Goal: Task Accomplishment & Management: Use online tool/utility

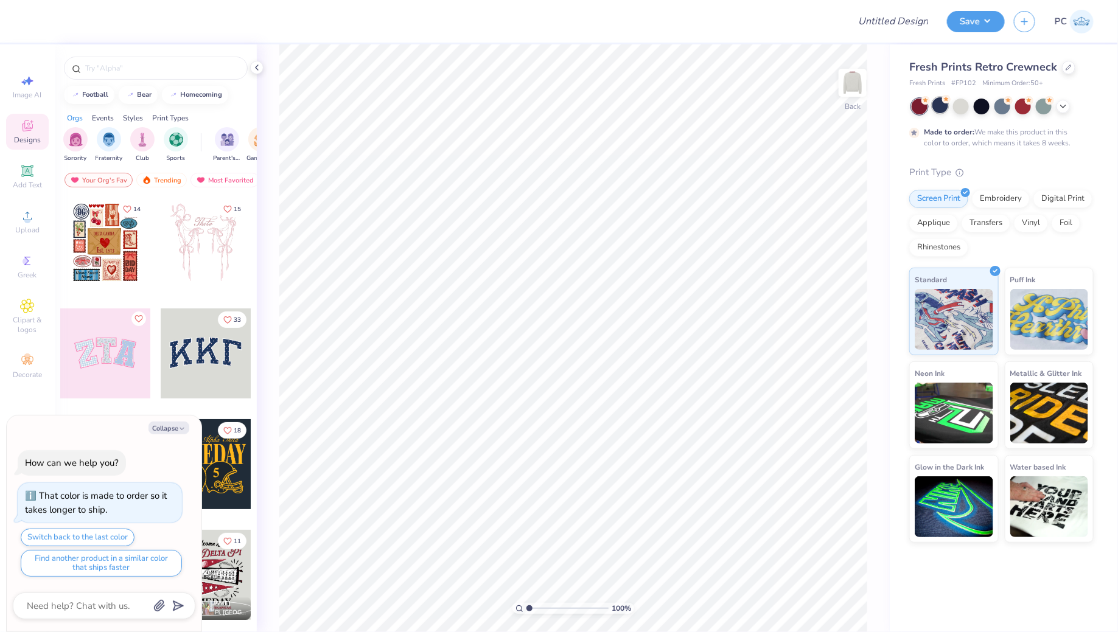
click at [938, 102] on div at bounding box center [940, 105] width 16 height 16
click at [981, 105] on div at bounding box center [982, 105] width 16 height 16
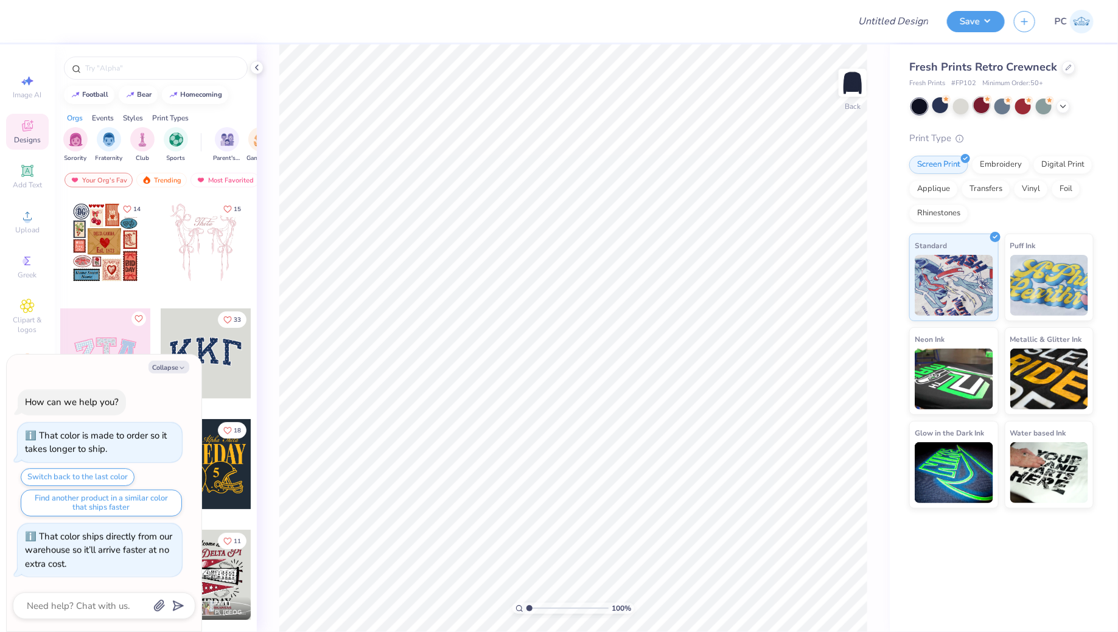
click at [988, 104] on div at bounding box center [982, 105] width 16 height 16
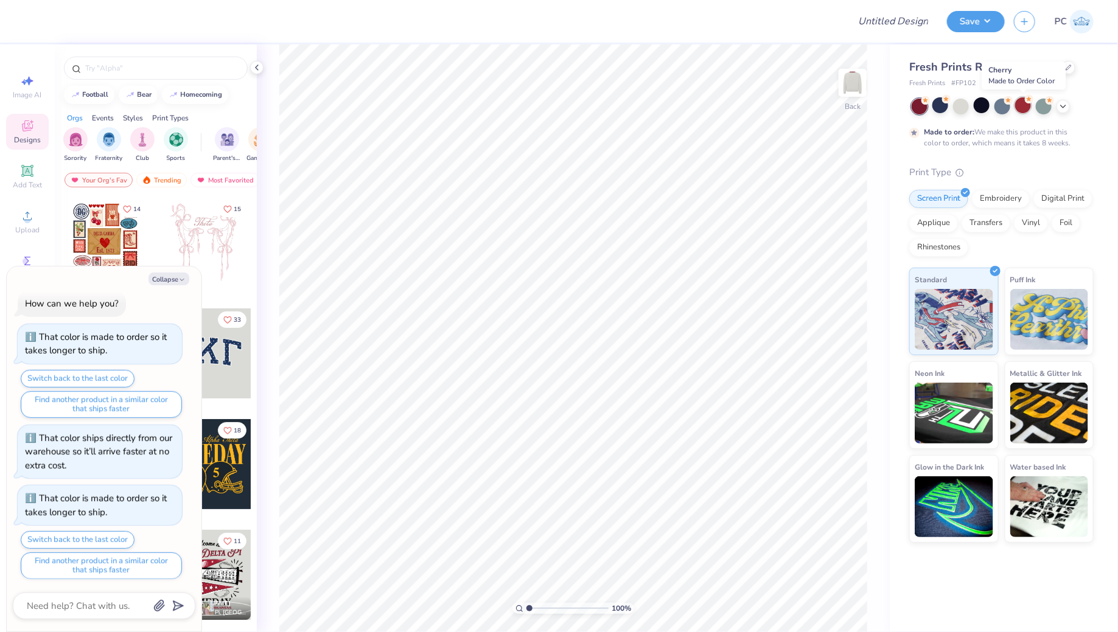
click at [1021, 109] on div at bounding box center [1023, 105] width 16 height 16
click at [165, 280] on button "Collapse" at bounding box center [169, 279] width 41 height 13
type textarea "x"
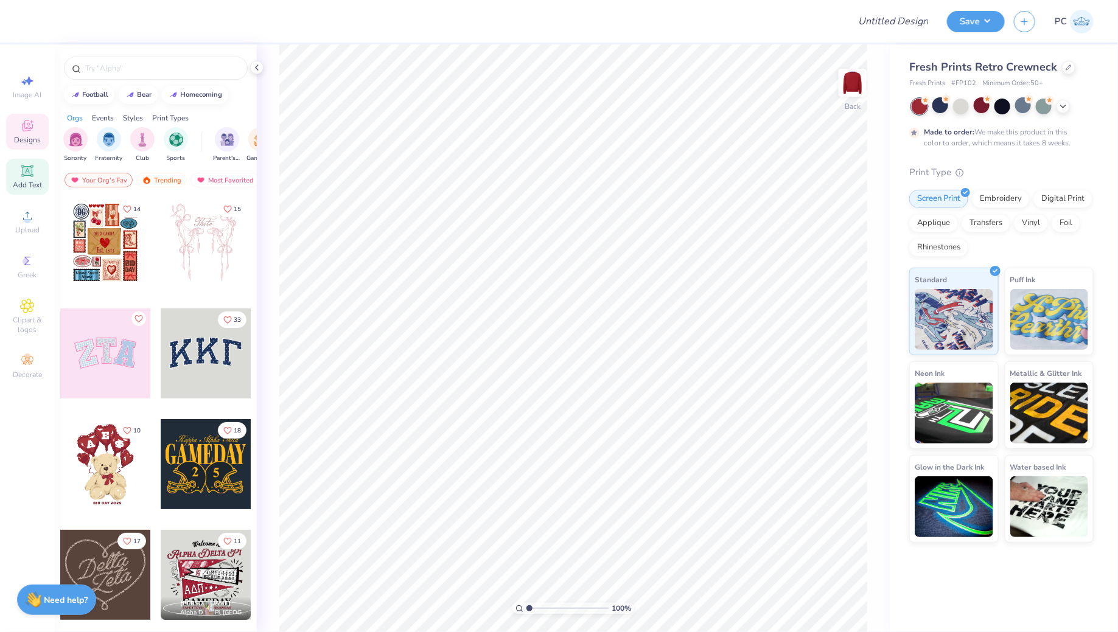
click at [27, 183] on span "Add Text" at bounding box center [27, 185] width 29 height 10
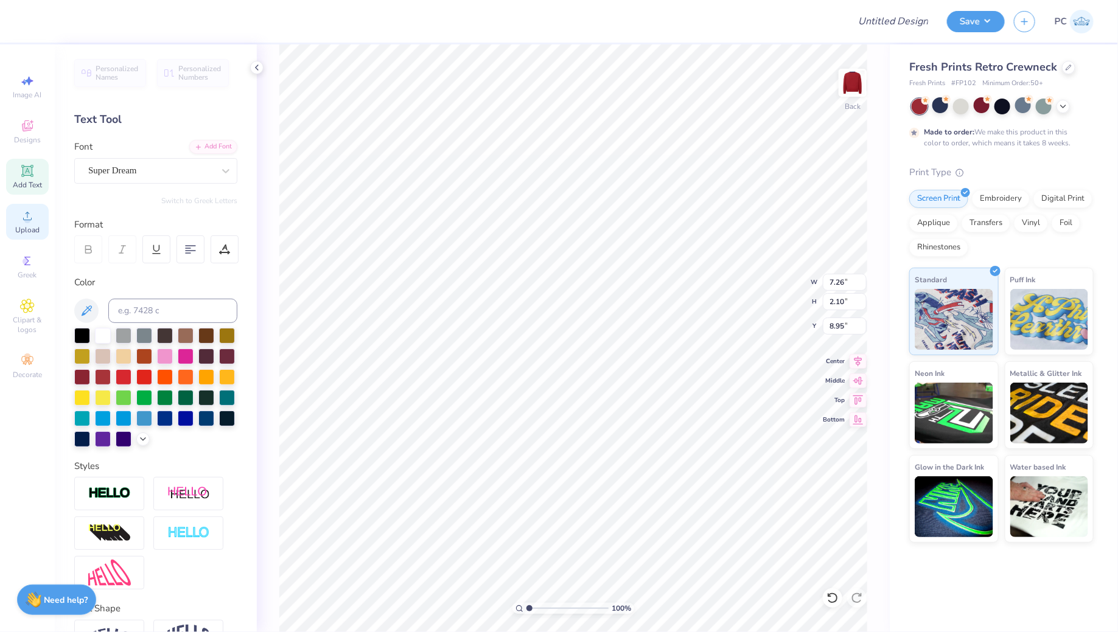
click at [30, 226] on span "Upload" at bounding box center [27, 230] width 24 height 10
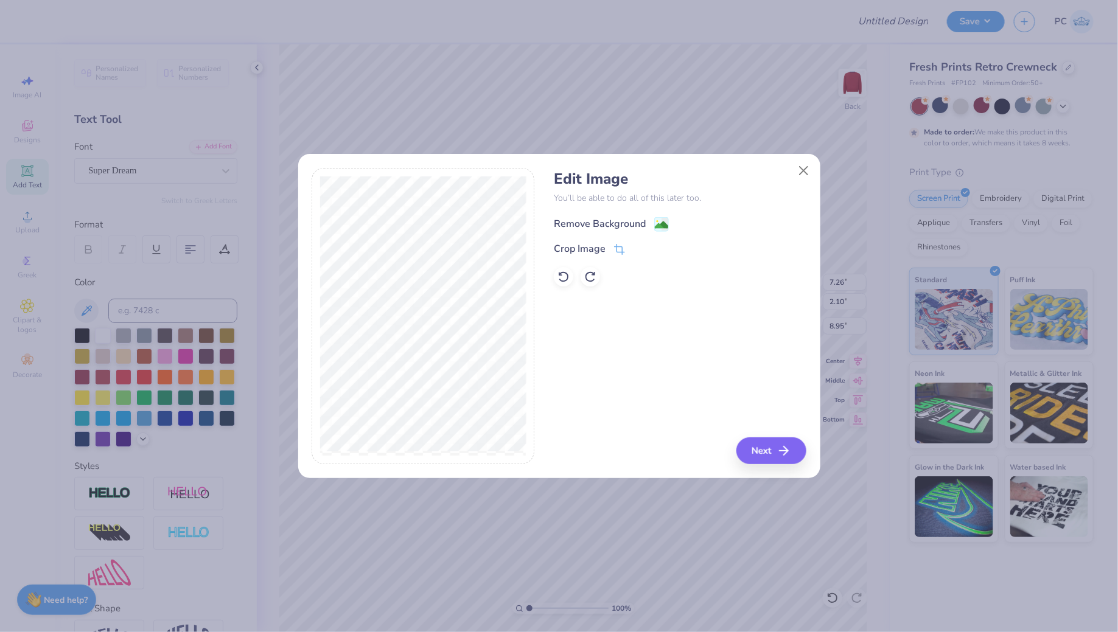
click at [661, 226] on image at bounding box center [661, 224] width 13 height 13
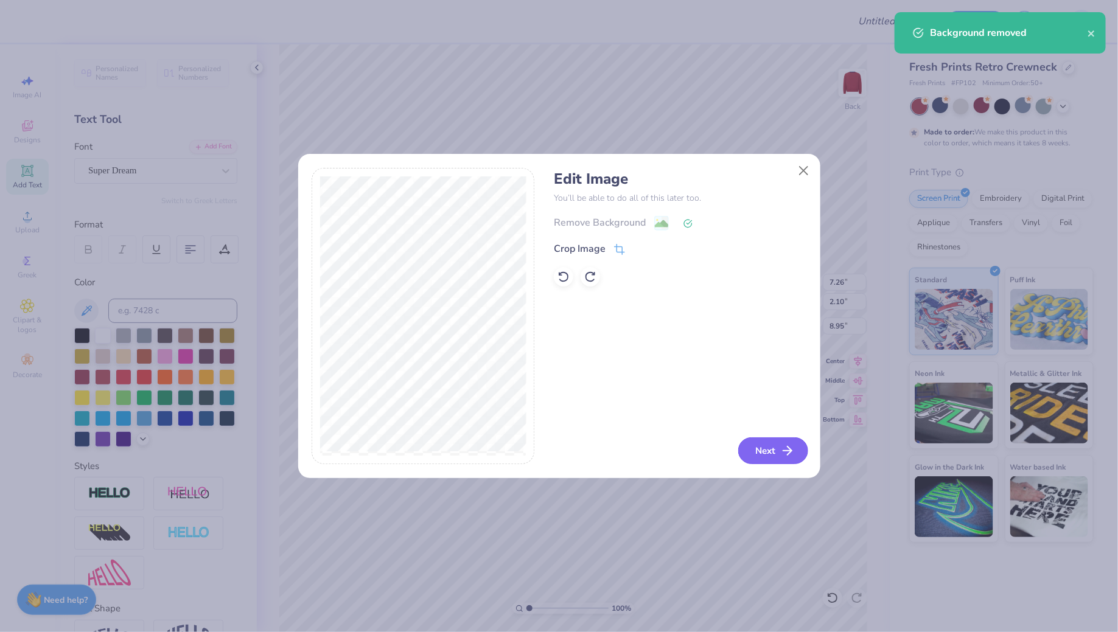
click at [760, 443] on button "Next" at bounding box center [773, 451] width 70 height 27
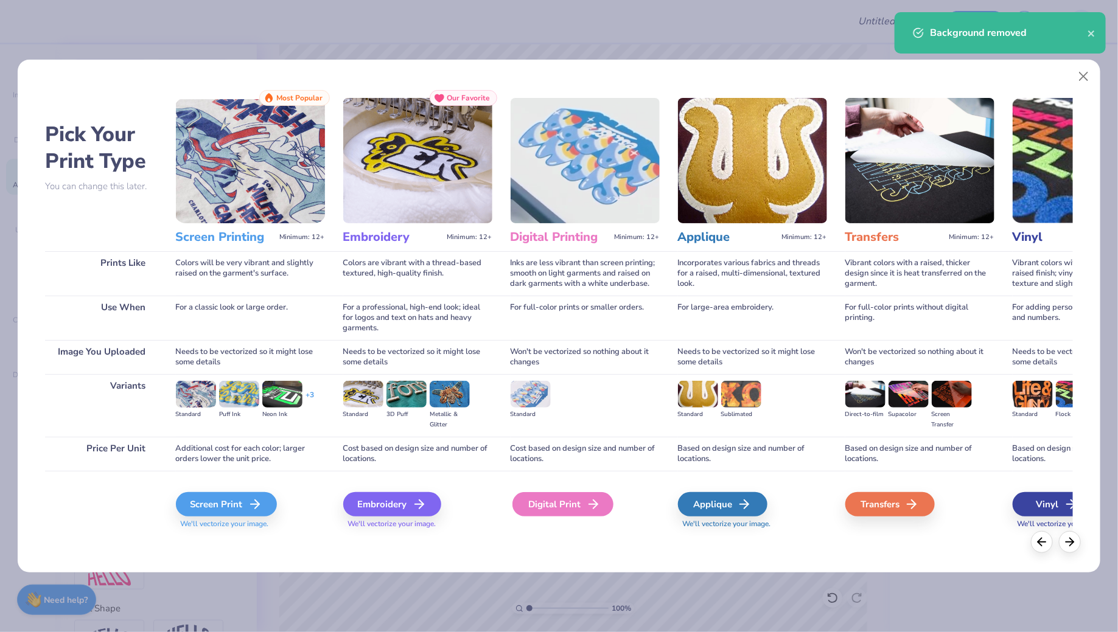
click at [586, 509] on icon at bounding box center [593, 504] width 15 height 15
type input "13.31"
type input "11.18"
type input "4.41"
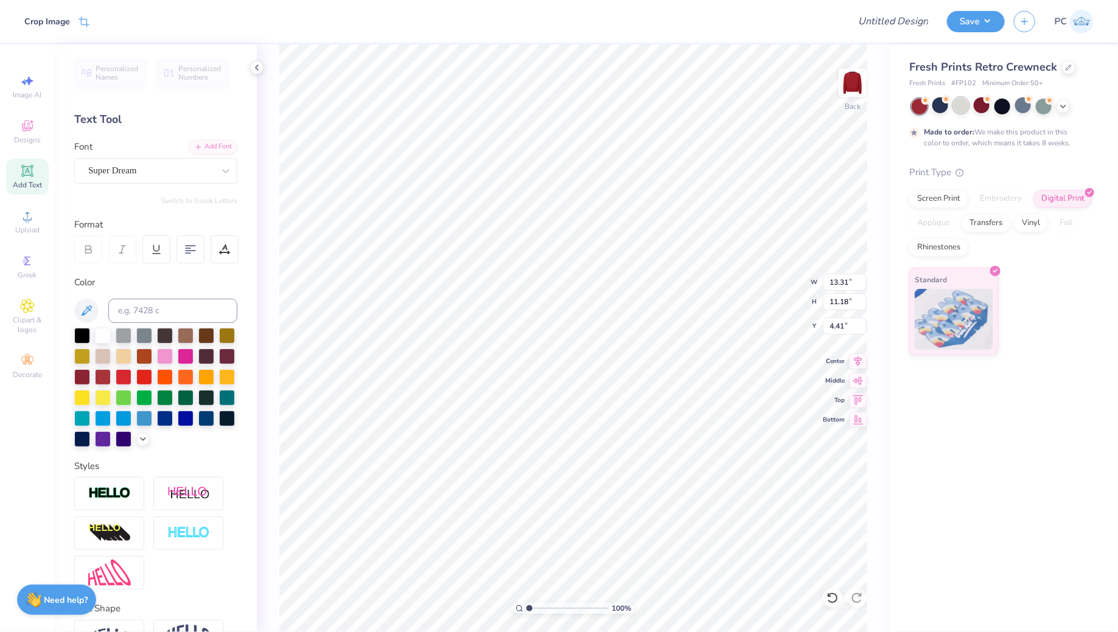
click at [957, 105] on div at bounding box center [961, 105] width 16 height 16
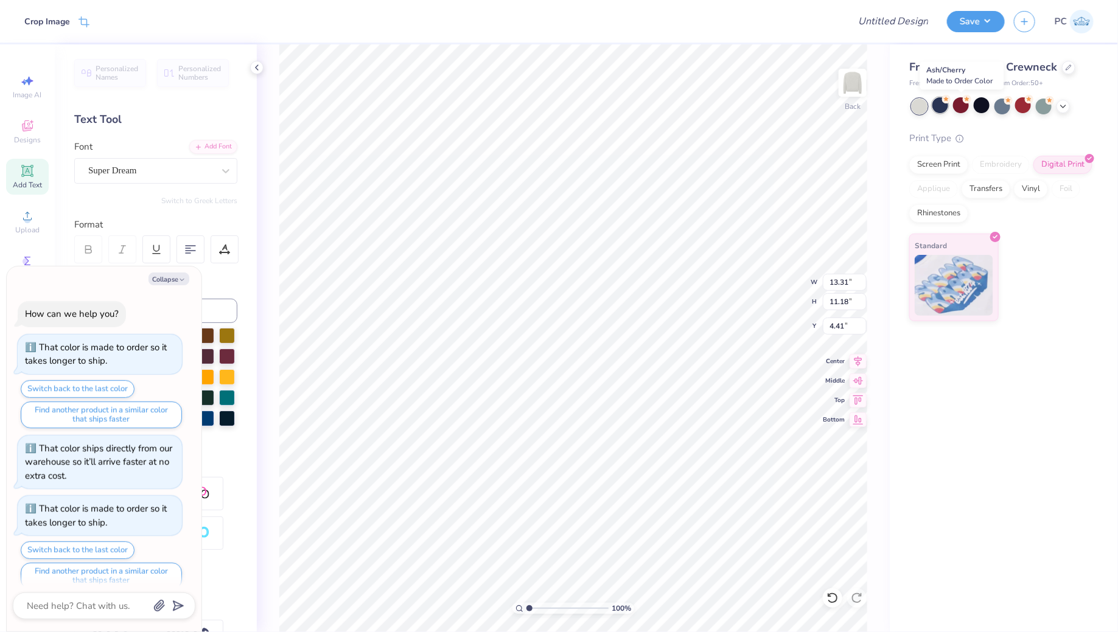
scroll to position [85, 0]
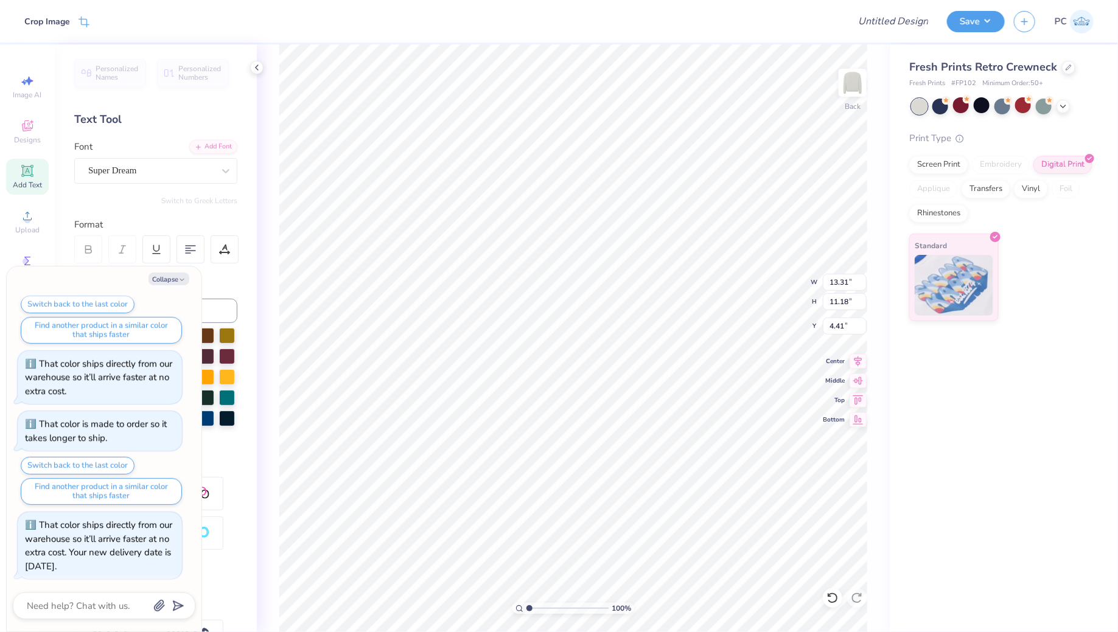
type textarea "x"
type input "11.44"
type input "9.61"
type textarea "x"
type input "4.78"
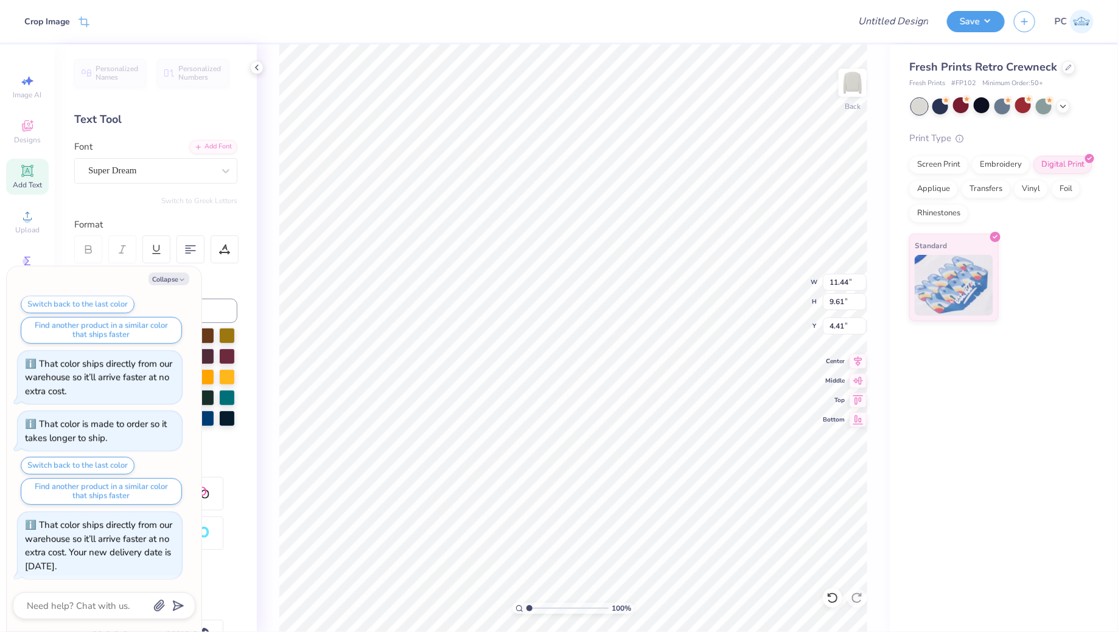
type input "4.01"
type input "10.00"
type textarea "x"
type input "7.26"
type input "2.10"
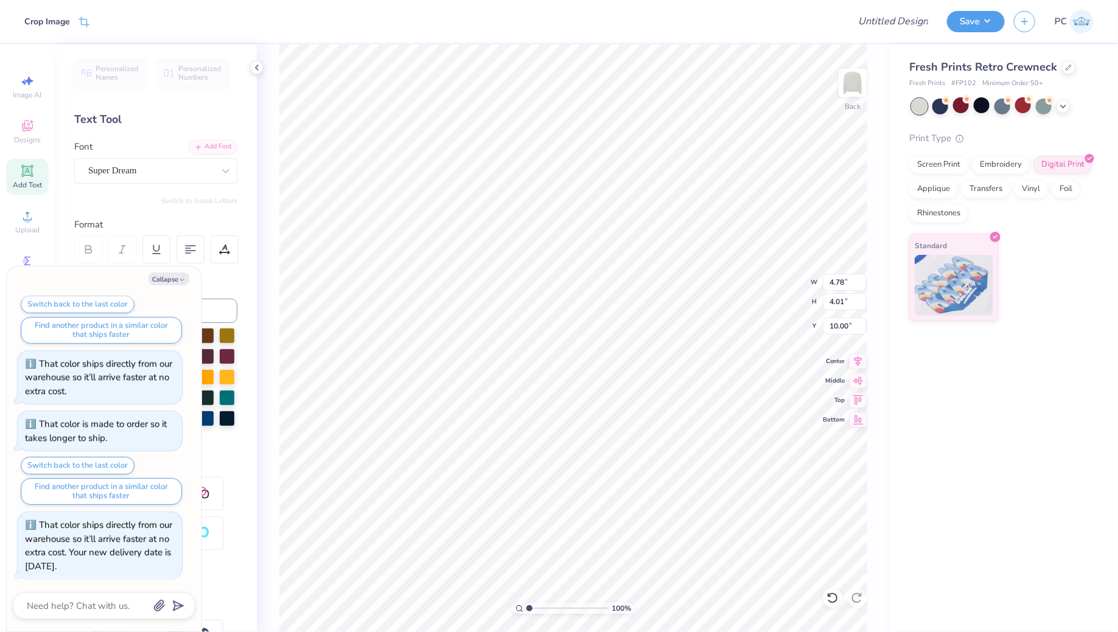
type input "8.95"
type textarea "x"
type input "1.75"
type textarea "x"
type input "1.74"
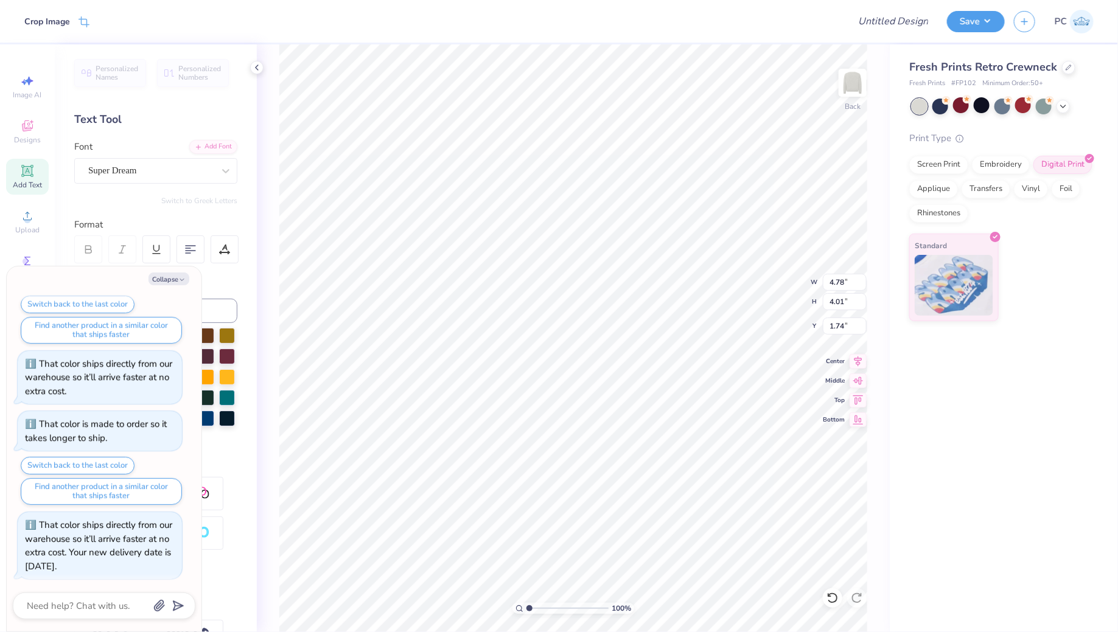
type textarea "x"
type input "9.20"
type input "7.73"
type textarea "x"
type input "0.75"
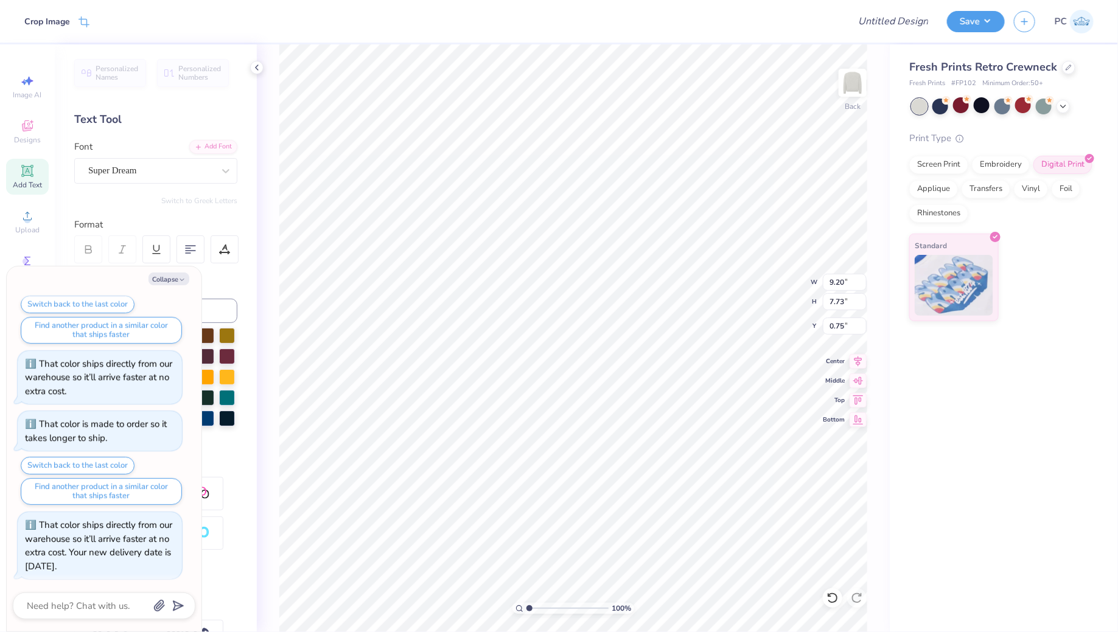
type textarea "x"
type input "0.74"
type textarea "x"
type input "0.77"
type textarea "x"
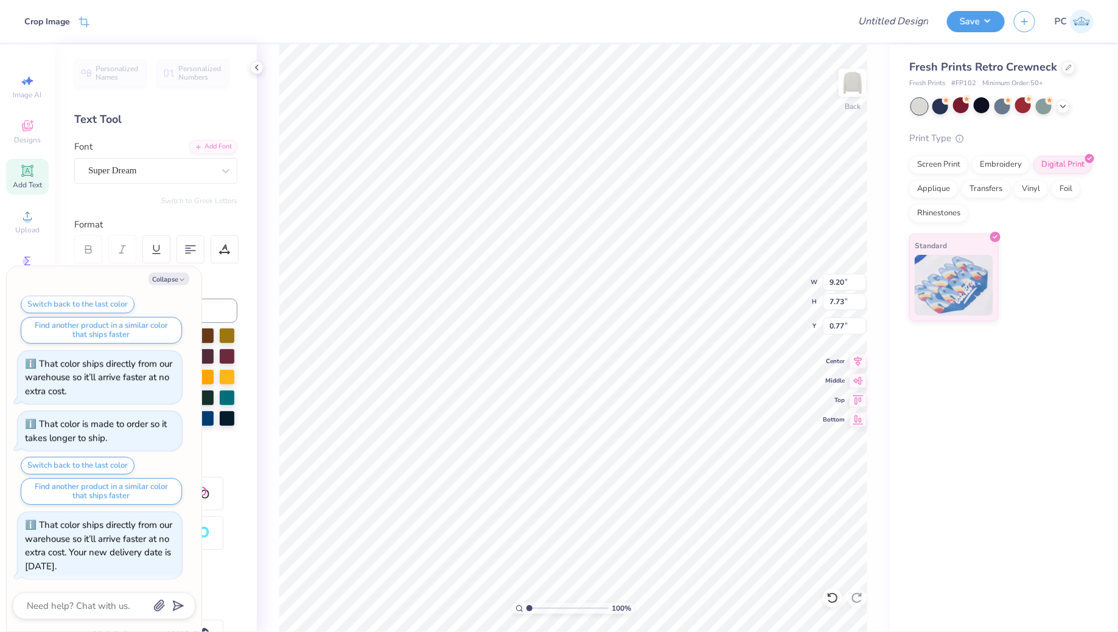
type input "0.76"
type textarea "x"
type input "9.05"
type input "7.60"
type input "0.89"
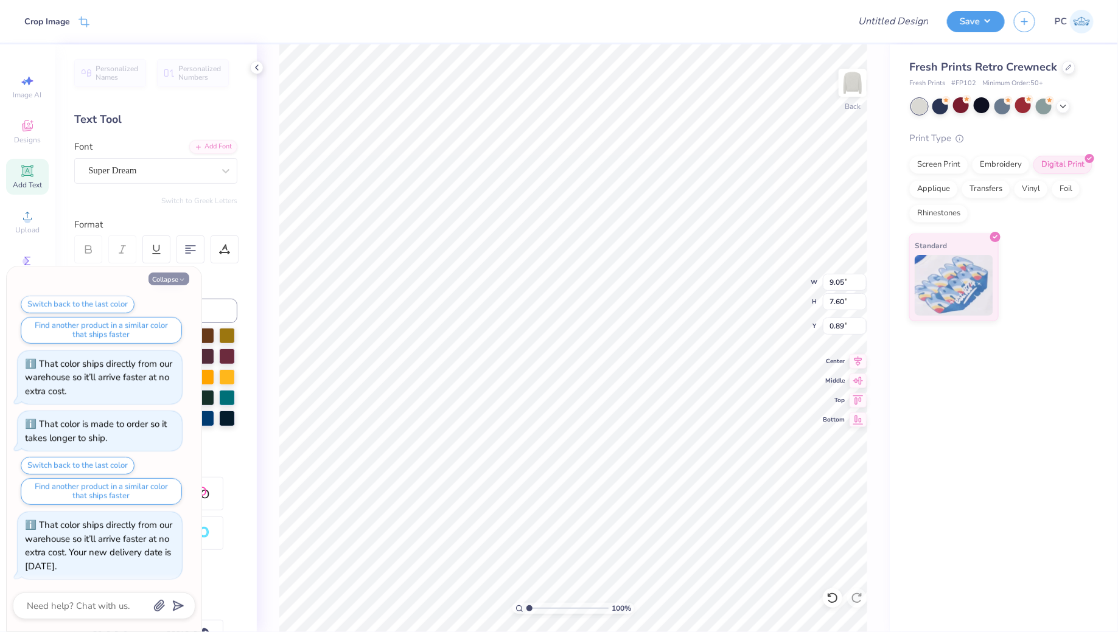
click at [153, 279] on button "Collapse" at bounding box center [169, 279] width 41 height 13
type textarea "x"
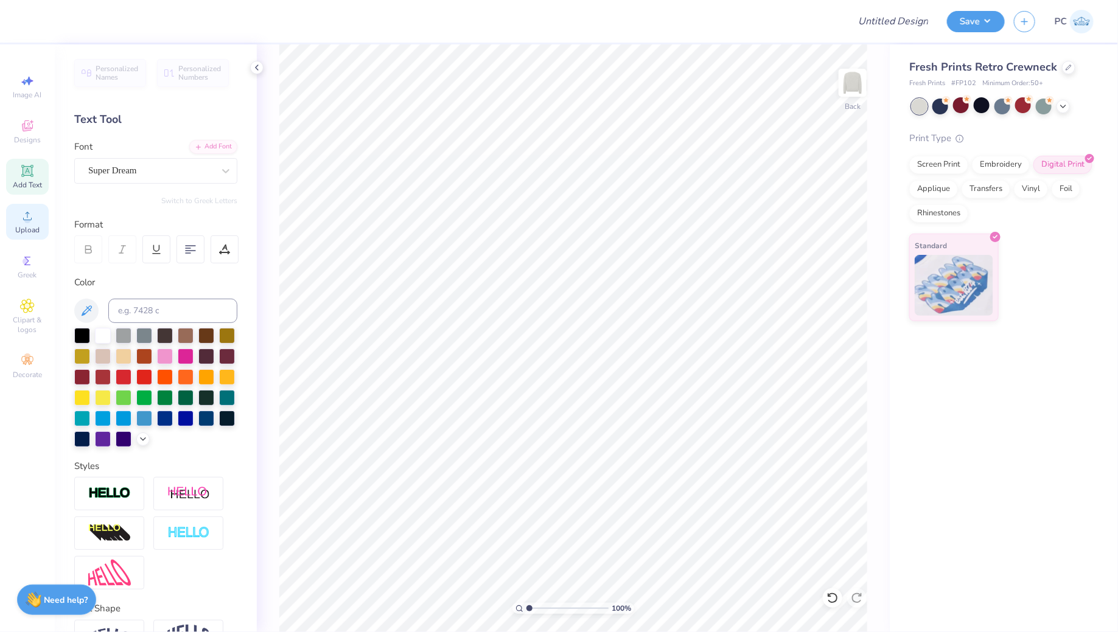
click at [25, 220] on circle at bounding box center [27, 220] width 7 height 7
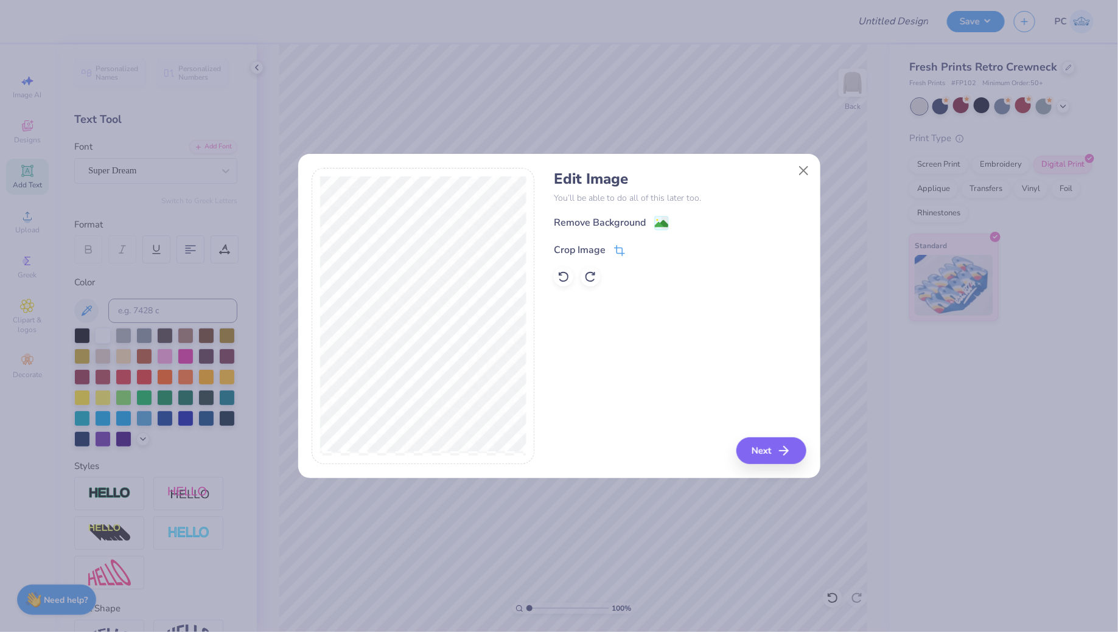
click at [618, 245] on icon at bounding box center [619, 250] width 11 height 11
click at [636, 239] on div "Remove Background Crop Image" at bounding box center [680, 250] width 253 height 71
click at [637, 243] on button at bounding box center [640, 248] width 13 height 13
click at [764, 453] on button "Next" at bounding box center [773, 451] width 70 height 27
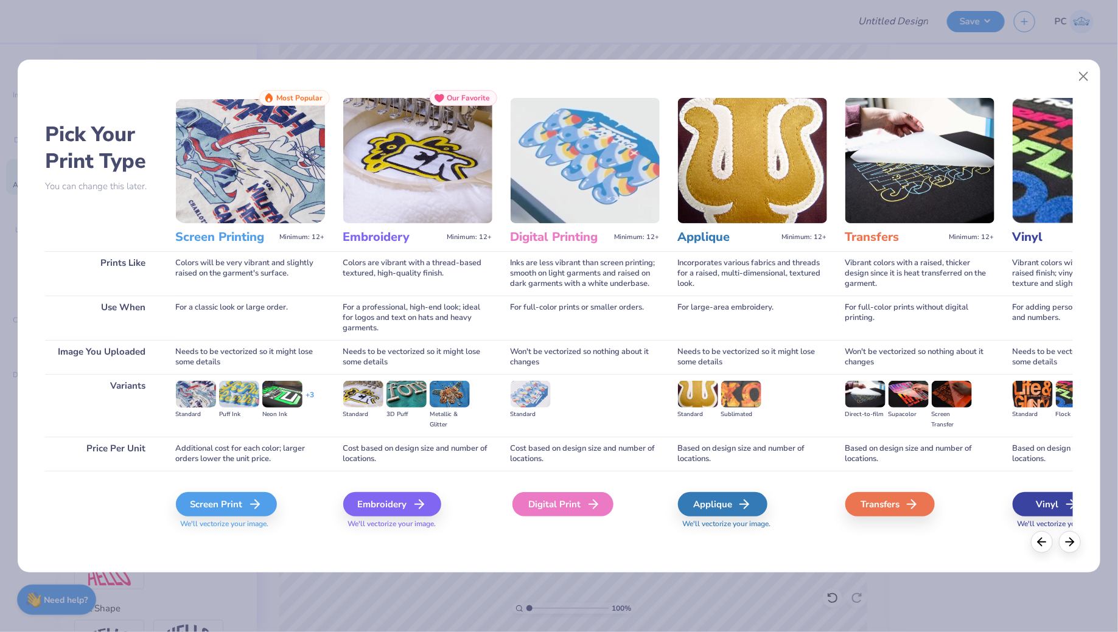
click at [554, 511] on div "Digital Print" at bounding box center [562, 504] width 101 height 24
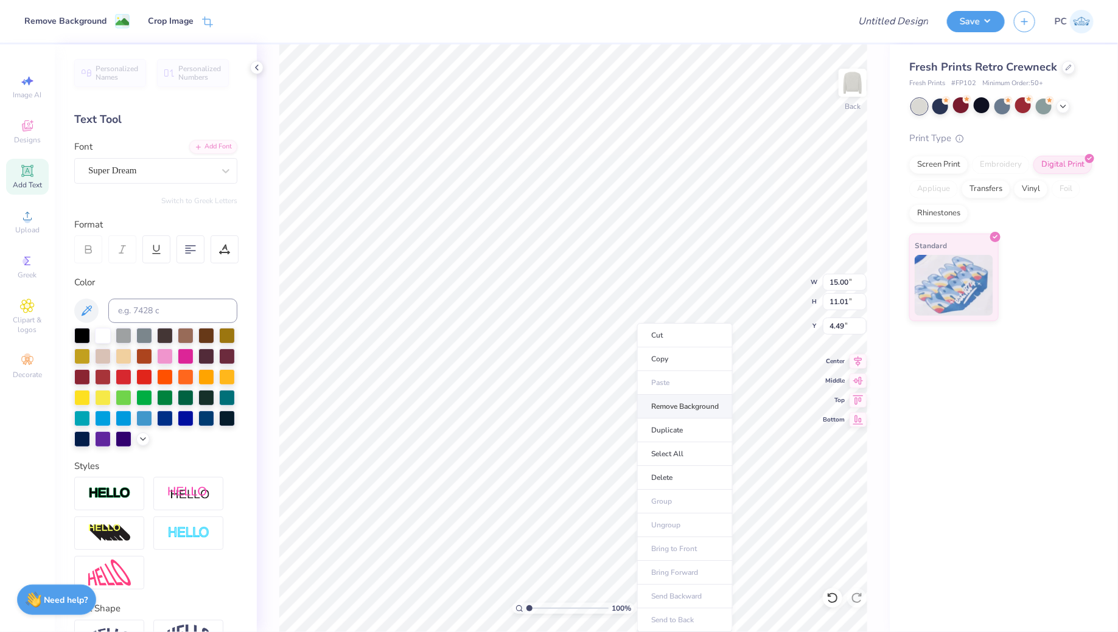
click at [663, 400] on li "Remove Background" at bounding box center [685, 407] width 96 height 24
type input "2.63"
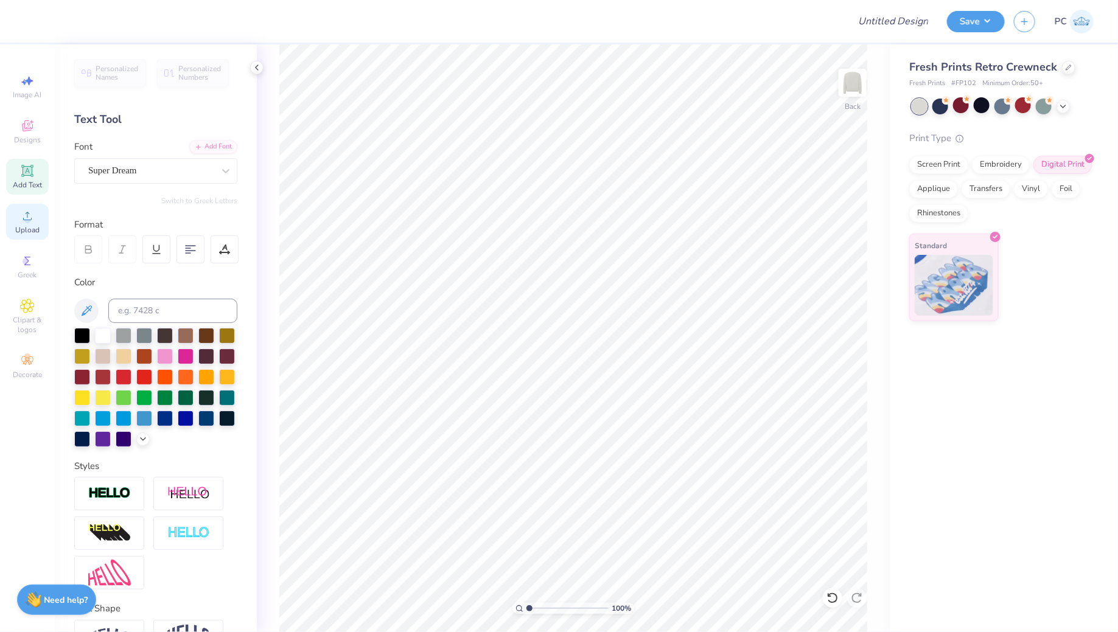
click at [36, 224] on div "Upload" at bounding box center [27, 222] width 43 height 36
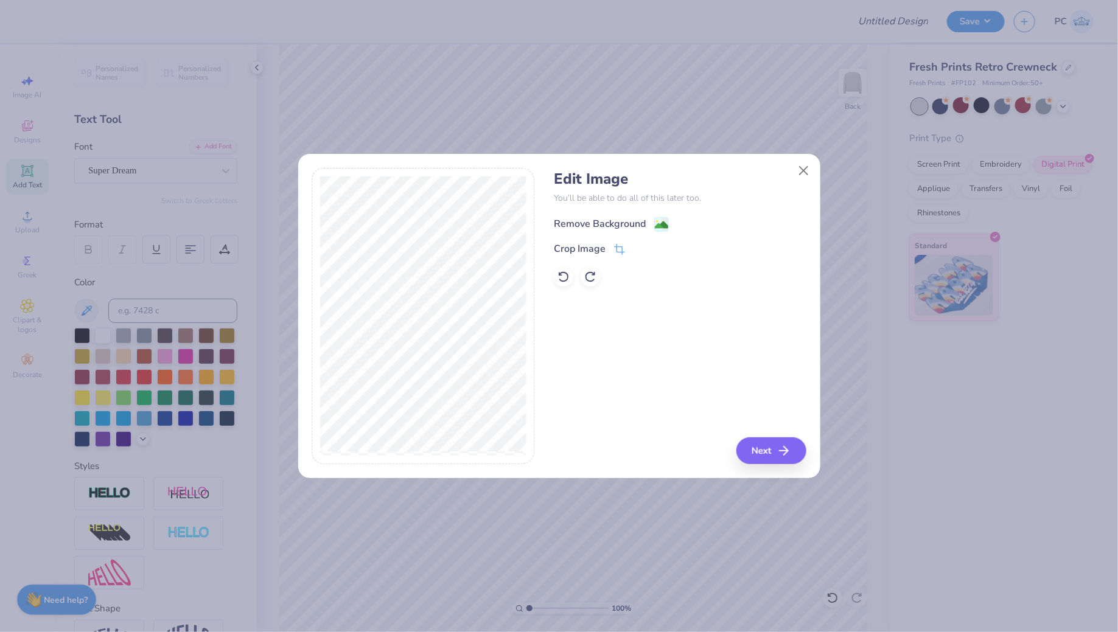
click at [658, 222] on image at bounding box center [661, 224] width 13 height 13
click at [767, 450] on button "Next" at bounding box center [773, 451] width 70 height 27
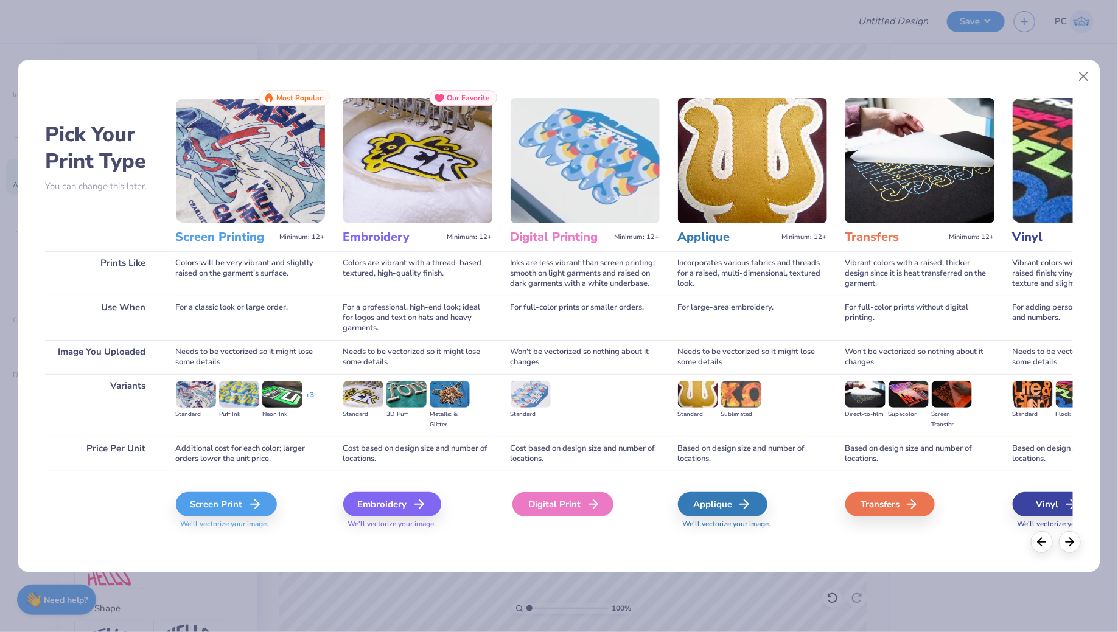
drag, startPoint x: 574, startPoint y: 504, endPoint x: 541, endPoint y: 507, distance: 33.0
click at [541, 507] on div "Digital Print" at bounding box center [562, 504] width 101 height 24
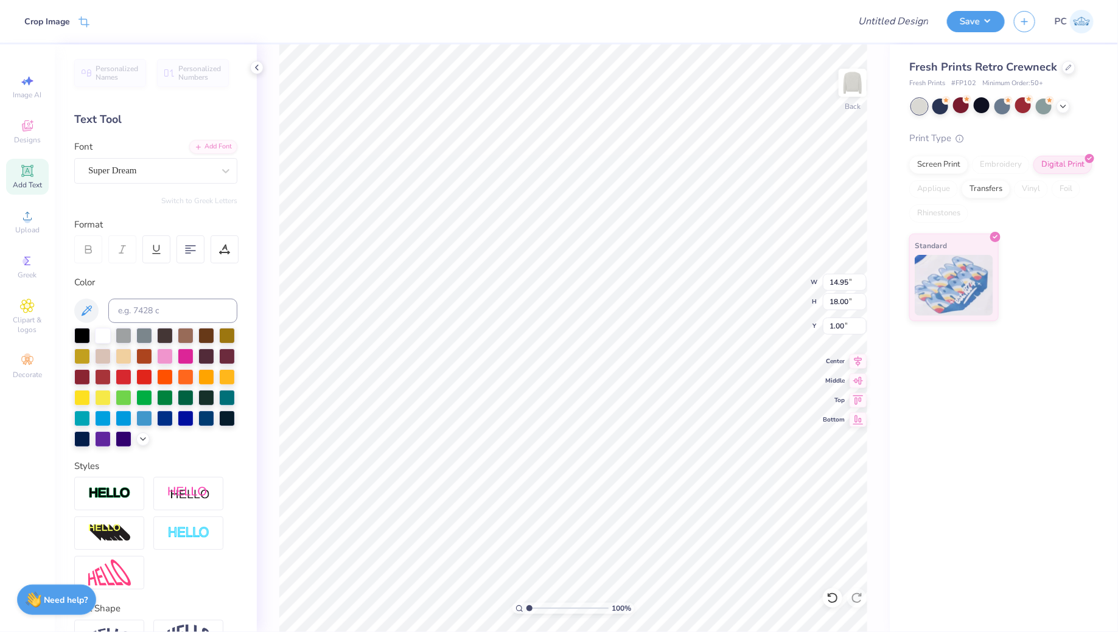
type input "5.95"
type input "7.16"
type input "2.23"
type input "4.46"
type input "5.37"
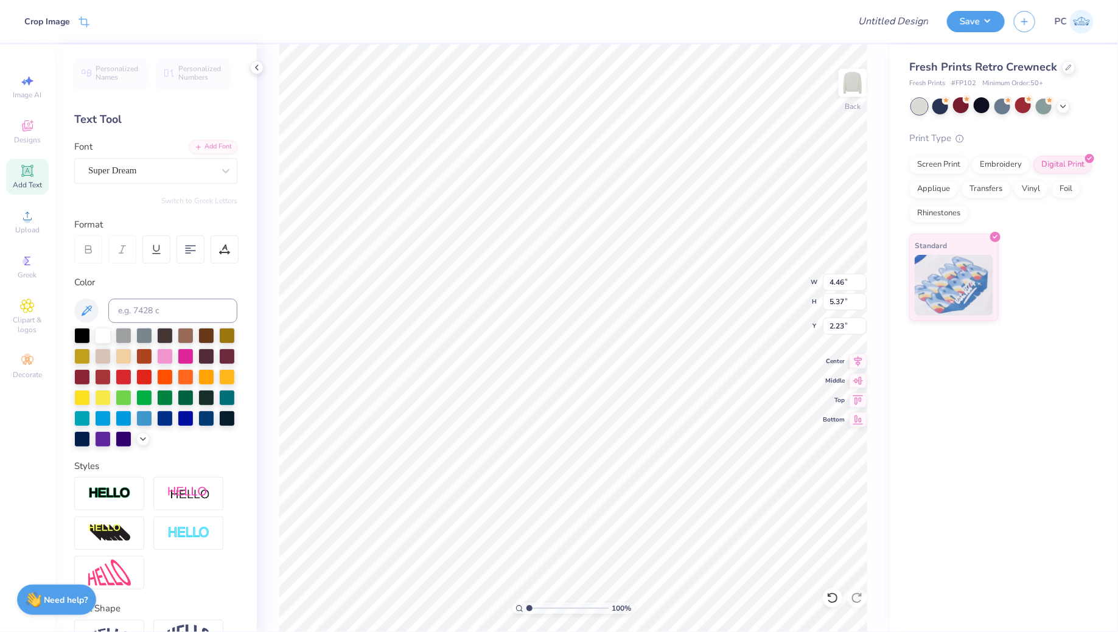
type input "2.22"
click at [26, 181] on span "Add Text" at bounding box center [27, 185] width 29 height 10
type textarea "Haverford Girls"
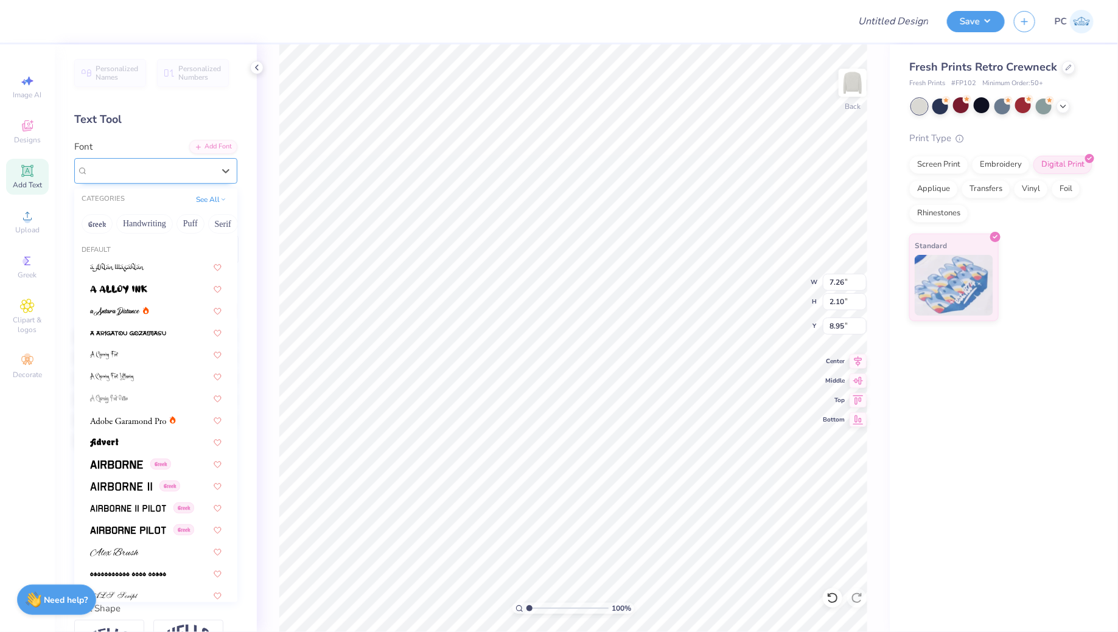
click at [144, 173] on div "Super Dream" at bounding box center [151, 170] width 128 height 19
click at [157, 222] on button "Handwriting" at bounding box center [144, 223] width 57 height 19
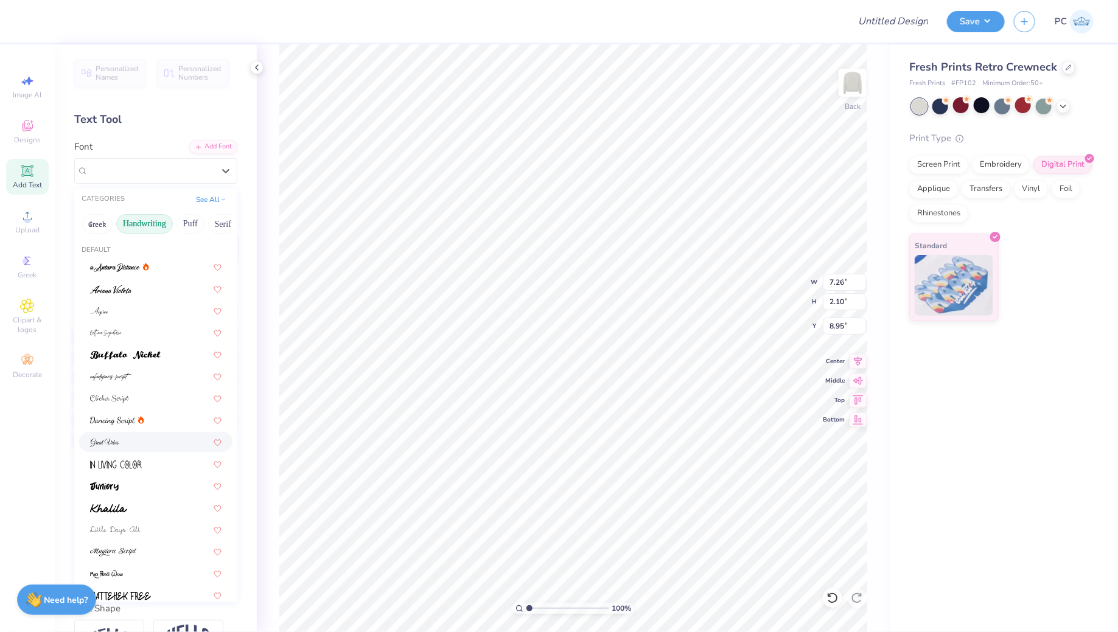
click at [127, 439] on div at bounding box center [155, 442] width 131 height 13
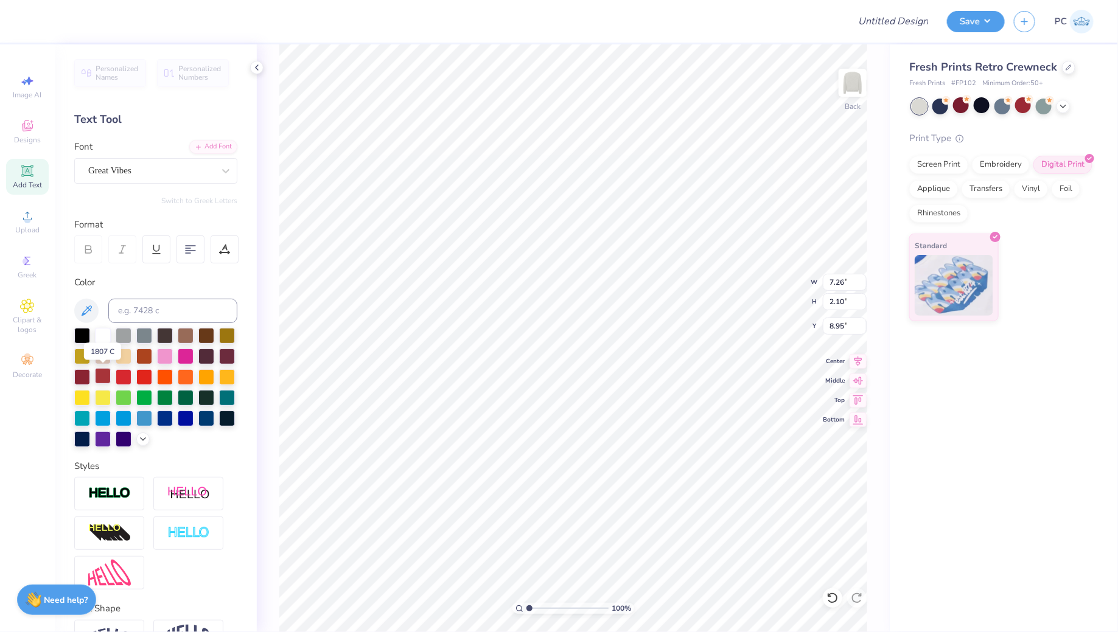
click at [105, 374] on div at bounding box center [103, 376] width 16 height 16
type input "6.88"
type input "1.46"
type input "10.32"
type input "1.22"
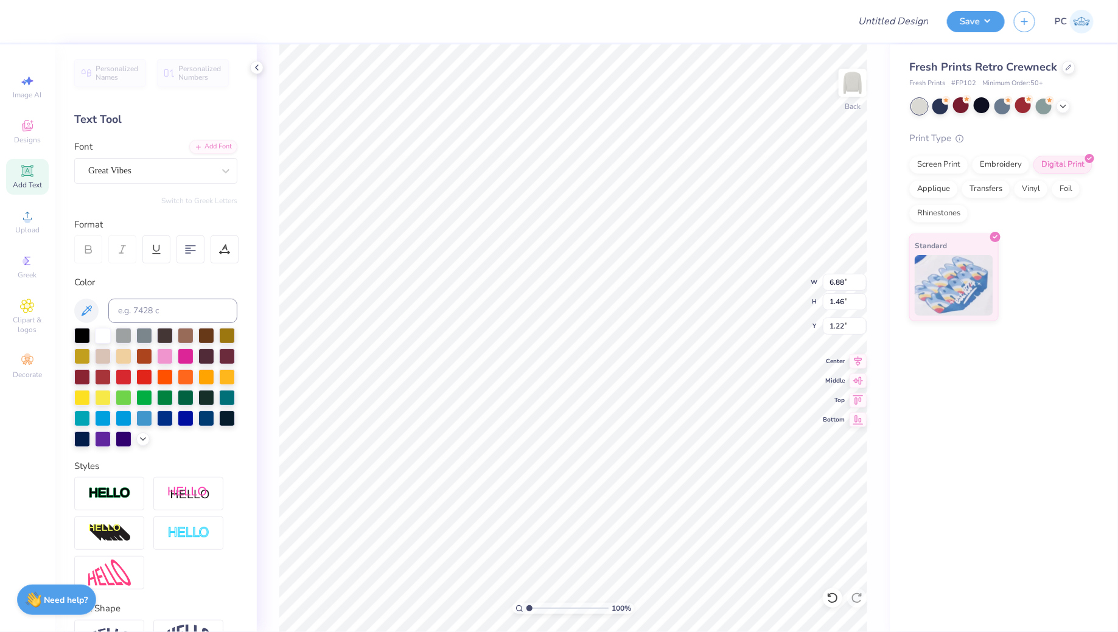
type input "0.76"
click at [185, 180] on div "Great Vibes" at bounding box center [155, 171] width 163 height 26
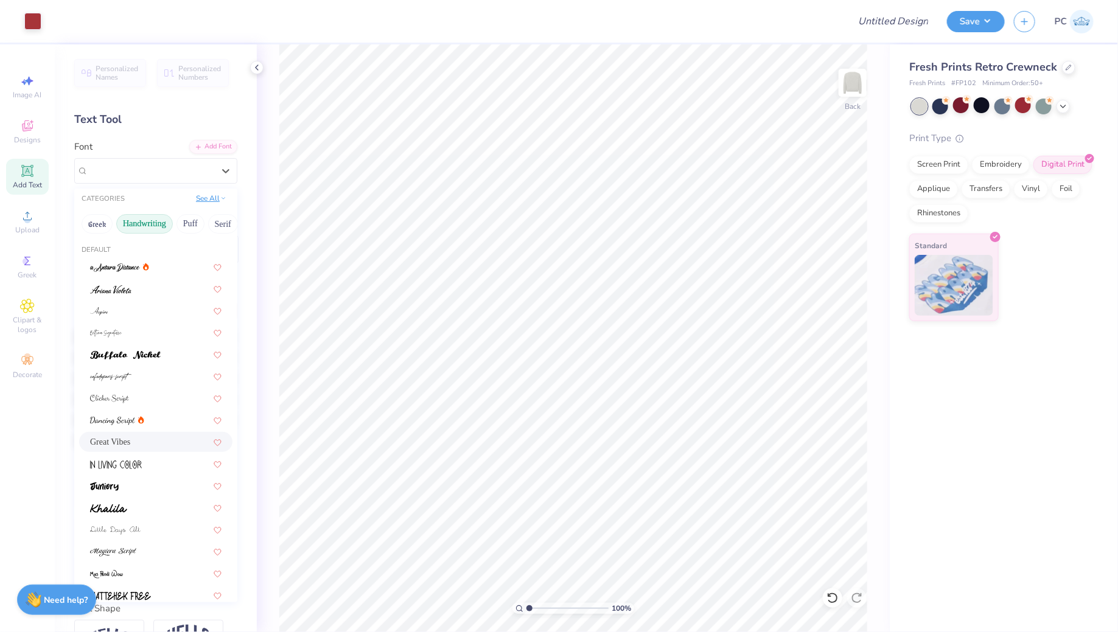
click at [209, 197] on button "See All" at bounding box center [211, 198] width 38 height 12
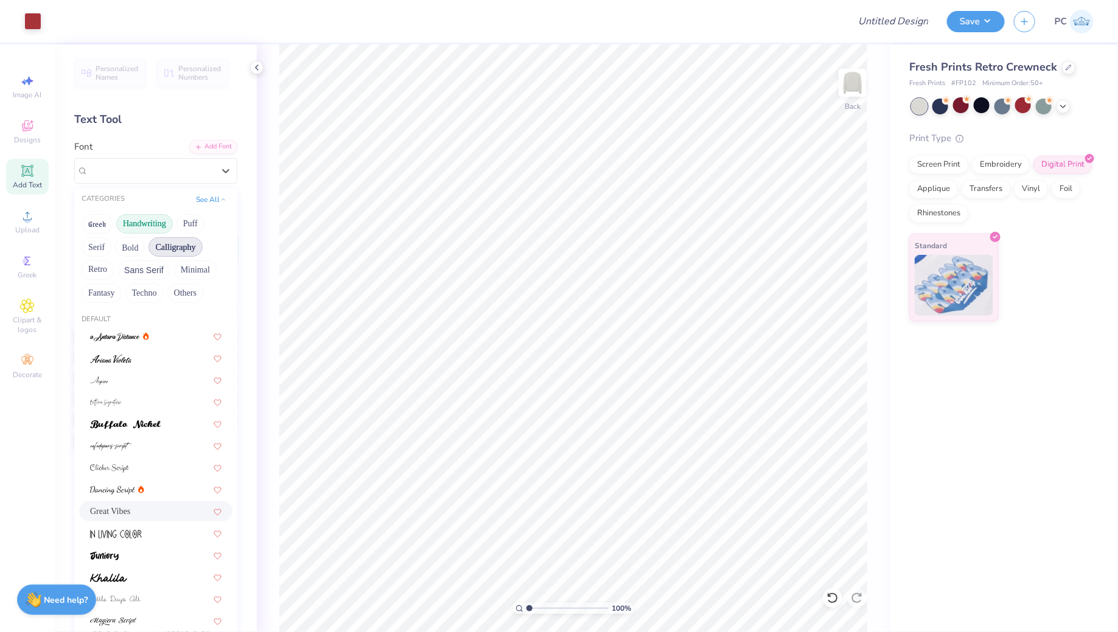
click at [182, 247] on button "Calligraphy" at bounding box center [176, 246] width 54 height 19
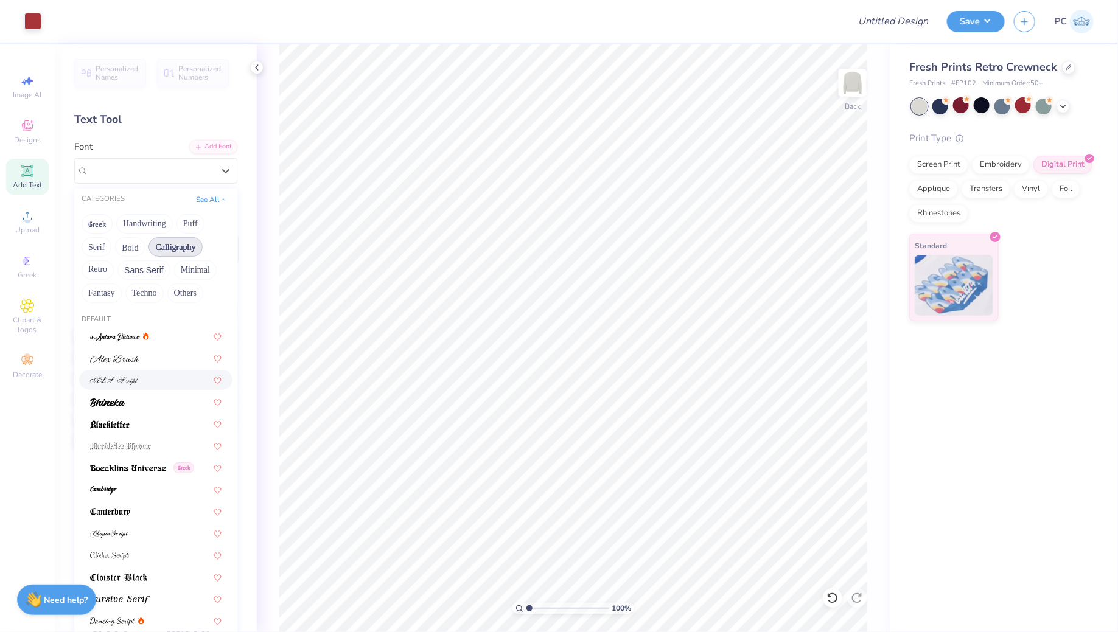
click at [117, 383] on img at bounding box center [114, 381] width 48 height 9
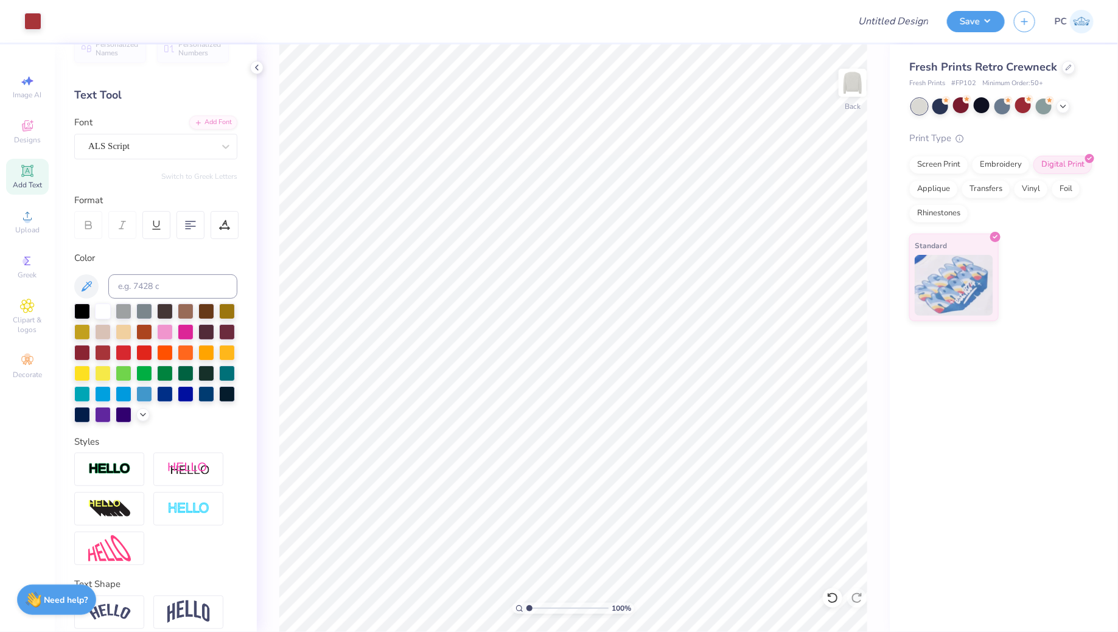
scroll to position [49, 0]
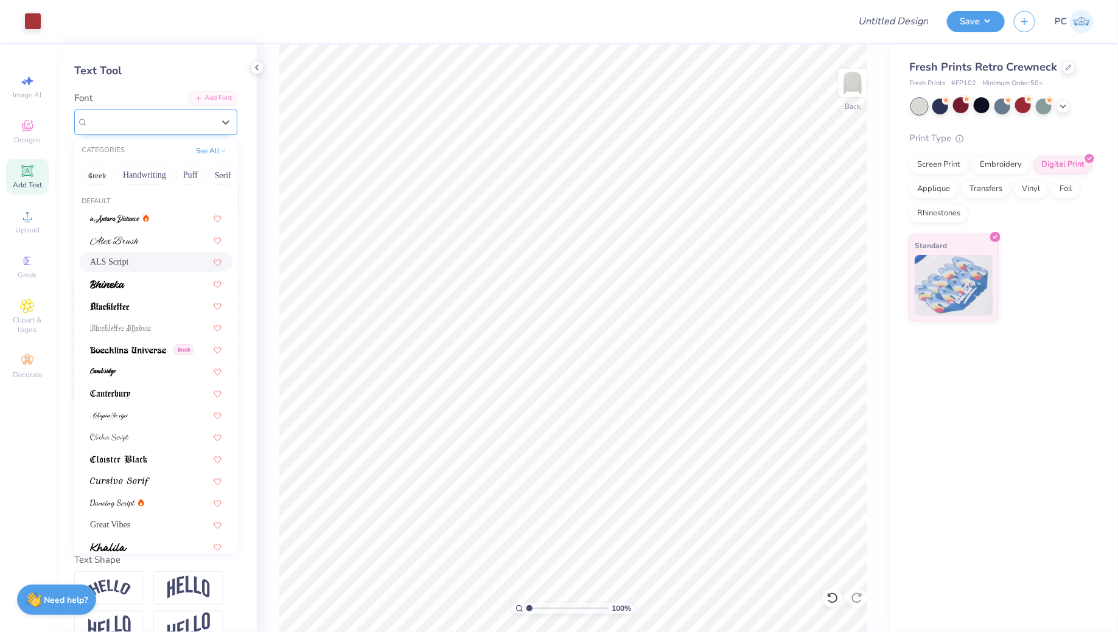
click at [164, 134] on div "ALS Script" at bounding box center [155, 123] width 163 height 26
click at [130, 414] on div at bounding box center [155, 415] width 131 height 13
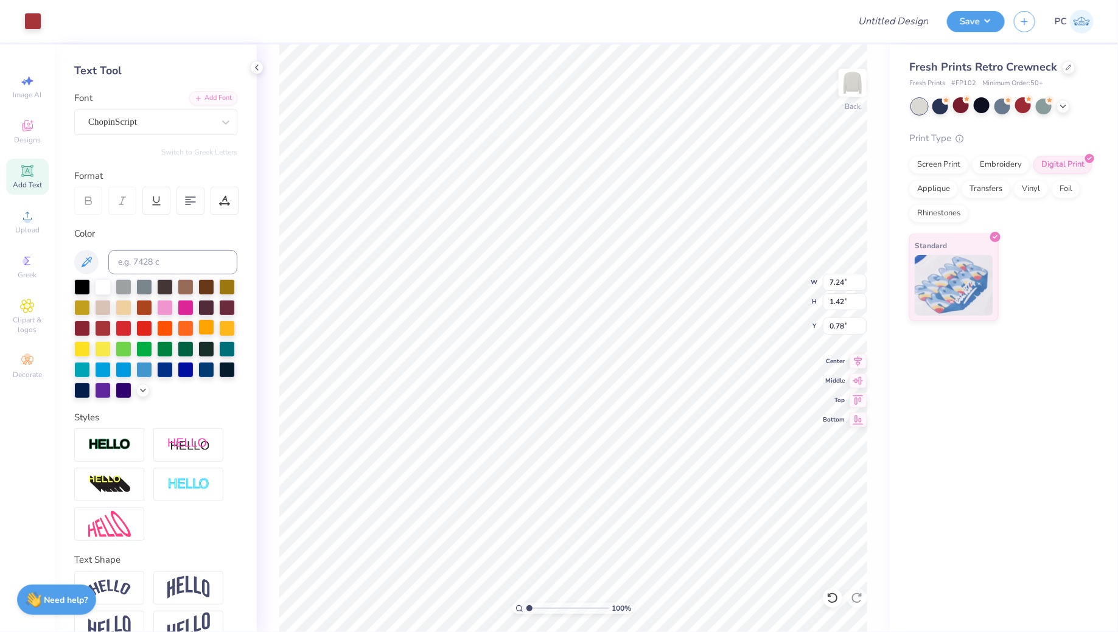
type input "0.80"
type input "7.00"
type input "1.38"
type input "0.84"
type input "7.98"
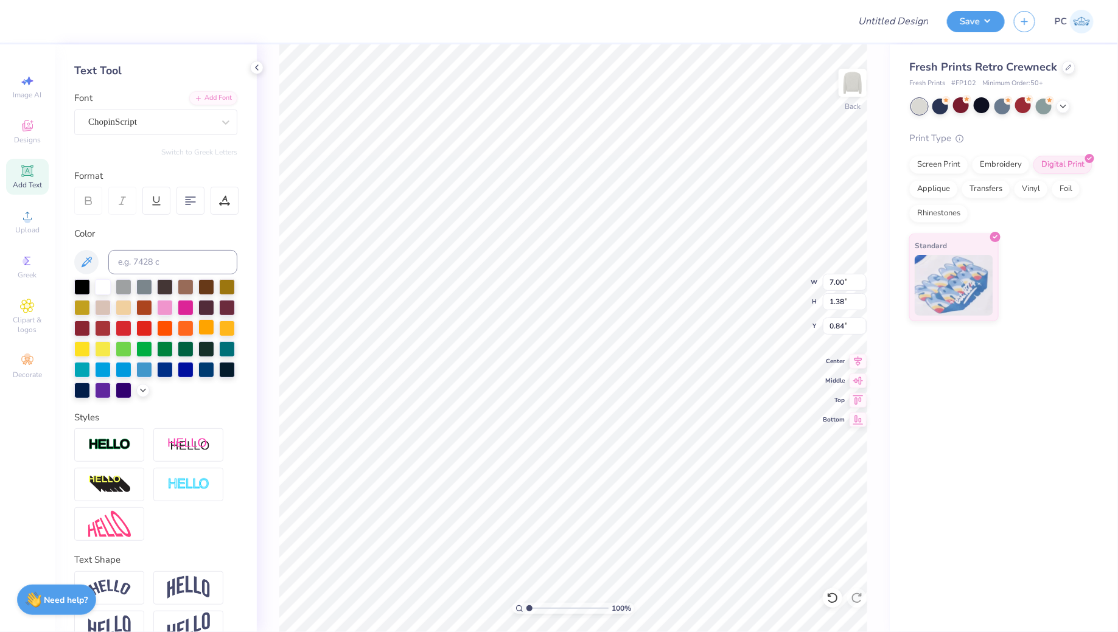
type input "1.57"
type input "0.65"
type input "0.99"
type input "3.73"
type input "4.49"
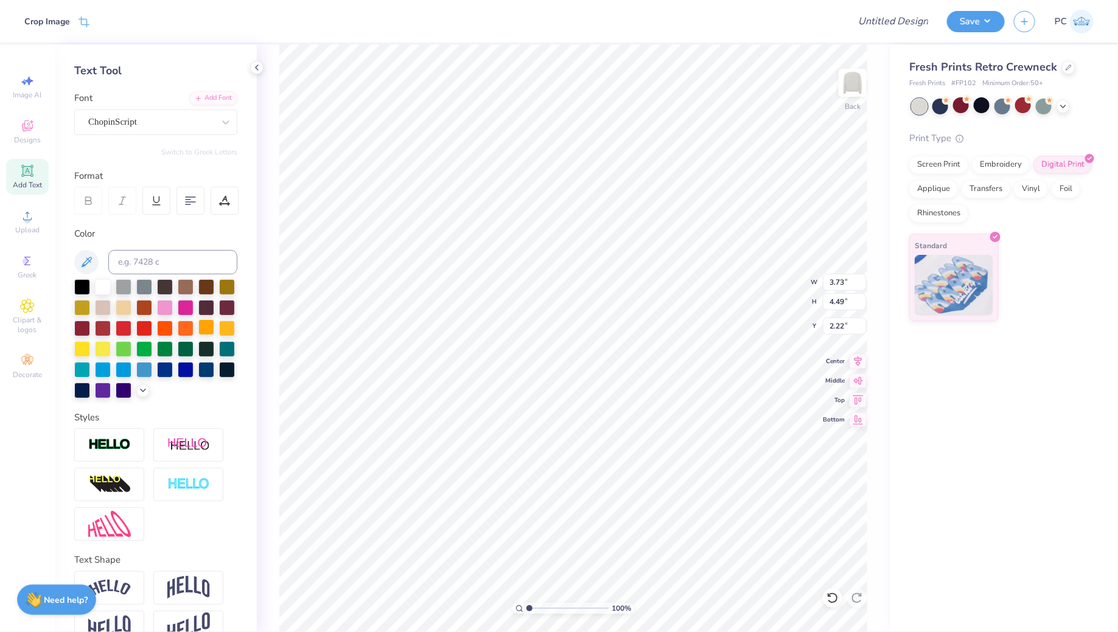
type input "2.20"
type input "2.34"
click at [856, 355] on icon at bounding box center [858, 359] width 17 height 15
type input "3.73"
type input "4.49"
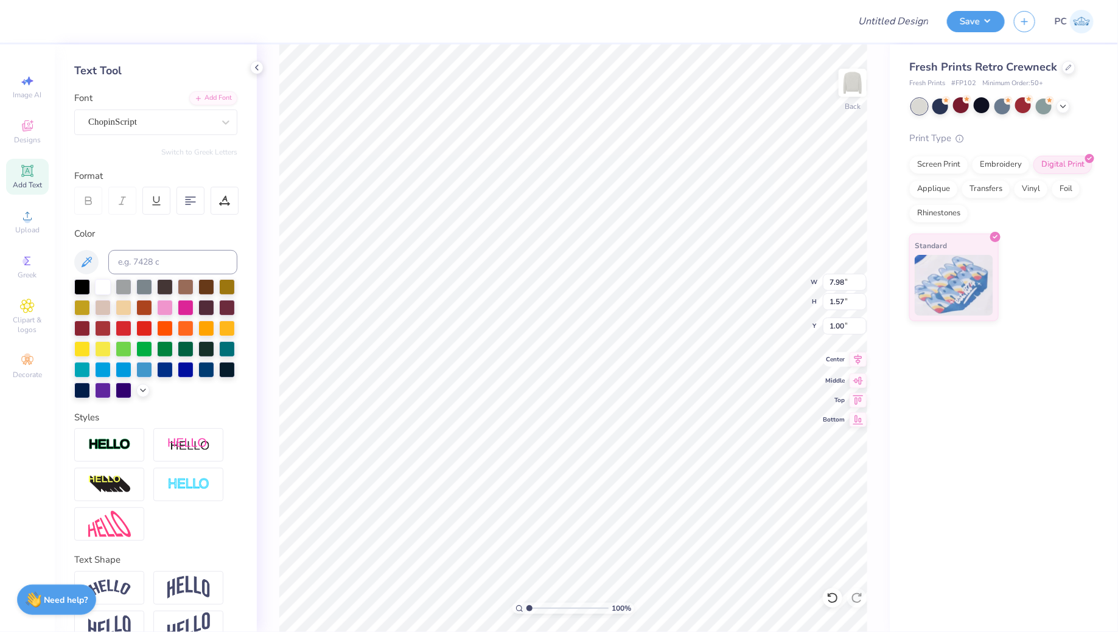
type input "2.34"
click at [862, 357] on icon at bounding box center [858, 359] width 8 height 10
click at [124, 328] on div at bounding box center [124, 328] width 16 height 16
click at [141, 390] on icon at bounding box center [143, 390] width 10 height 10
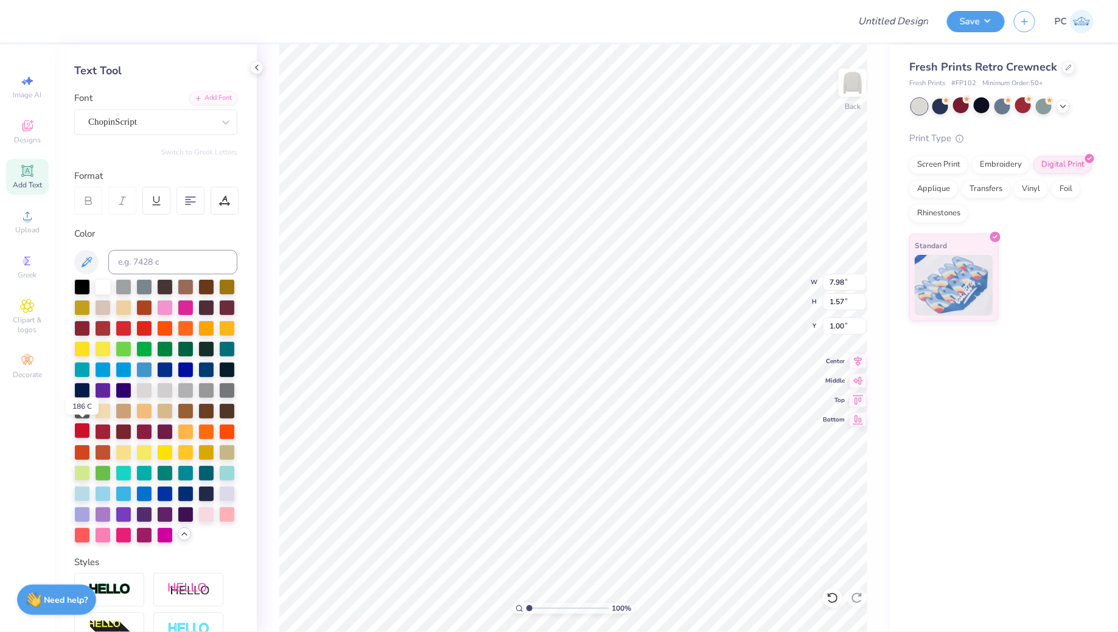
click at [88, 432] on div at bounding box center [82, 431] width 16 height 16
click at [105, 325] on div at bounding box center [103, 328] width 16 height 16
click at [109, 435] on div at bounding box center [103, 431] width 16 height 16
click at [689, 436] on li "Group" at bounding box center [660, 446] width 96 height 24
type input "8.54"
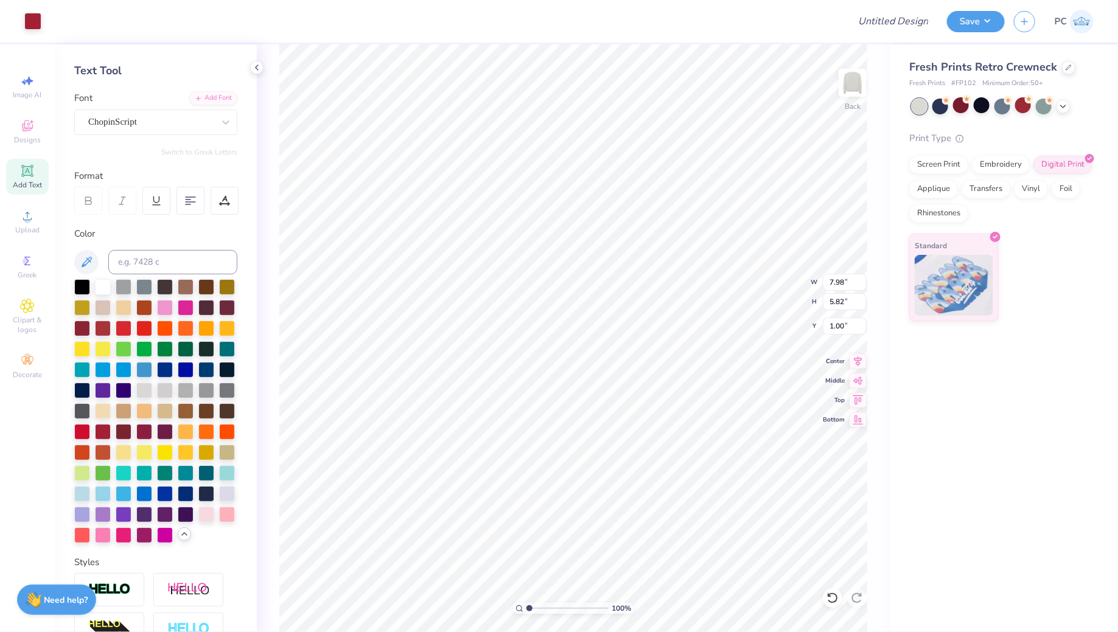
type input "6.23"
click at [1025, 107] on div at bounding box center [1023, 105] width 16 height 16
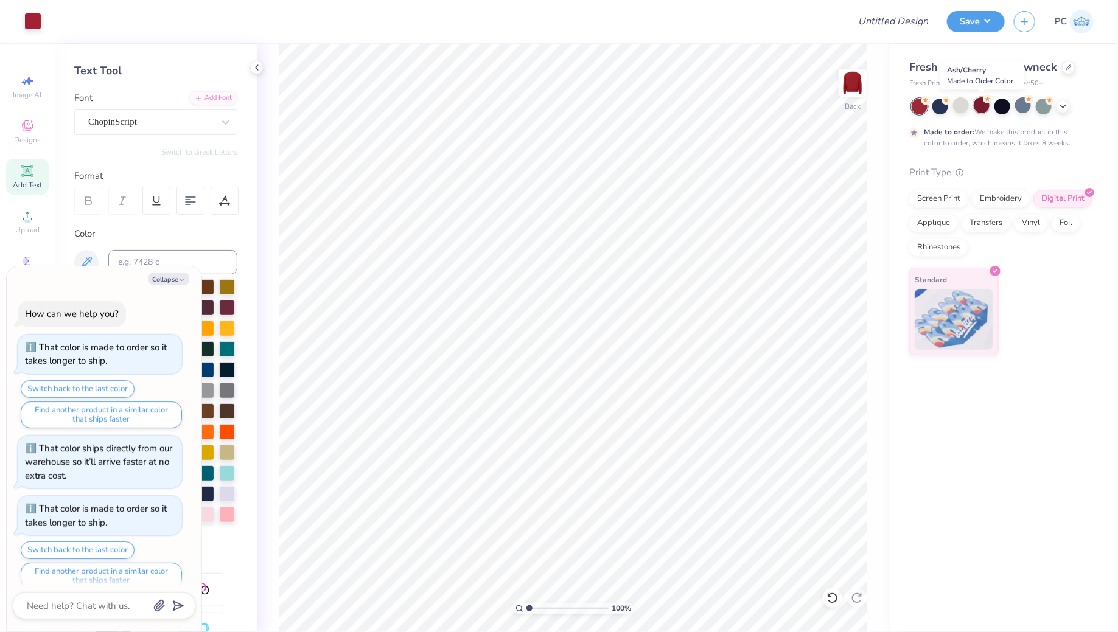
click at [980, 104] on div at bounding box center [982, 105] width 16 height 16
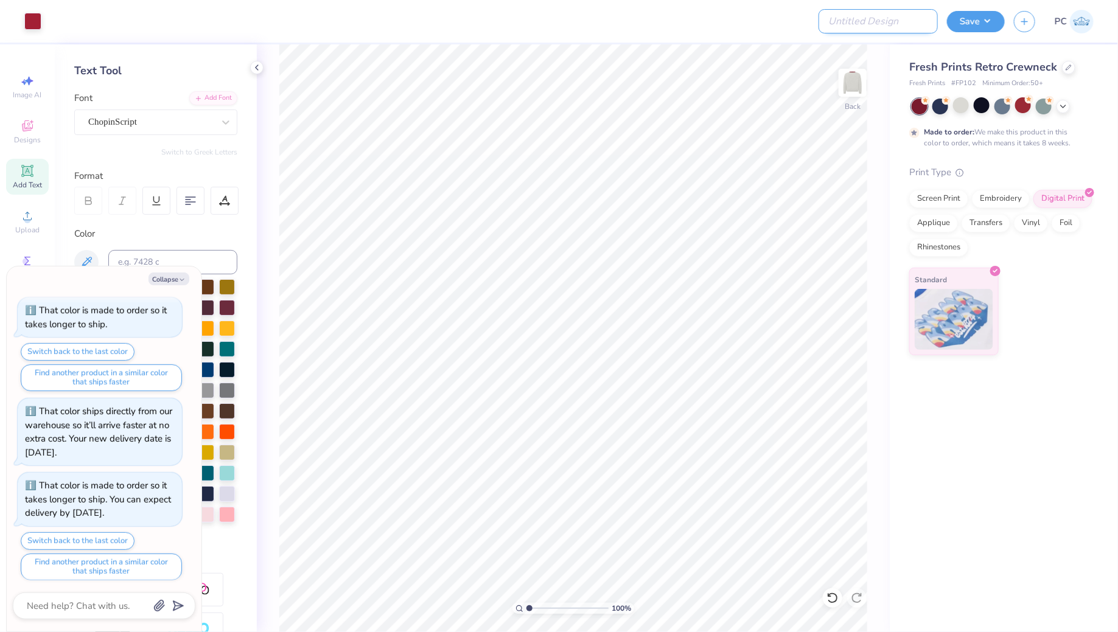
click at [880, 10] on input "Design Title" at bounding box center [878, 21] width 119 height 24
click at [178, 286] on div "Collapse How can we help you? That color is made to order so it takes longer to…" at bounding box center [104, 449] width 195 height 365
click at [176, 278] on button "Collapse" at bounding box center [169, 279] width 41 height 13
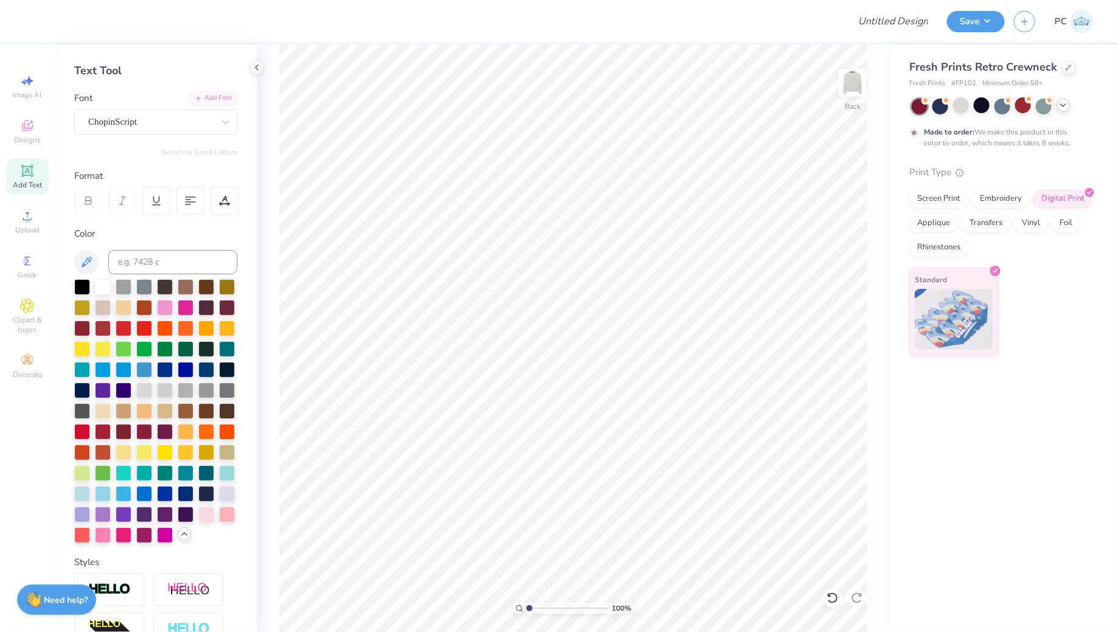
click at [1066, 101] on icon at bounding box center [1063, 105] width 10 height 10
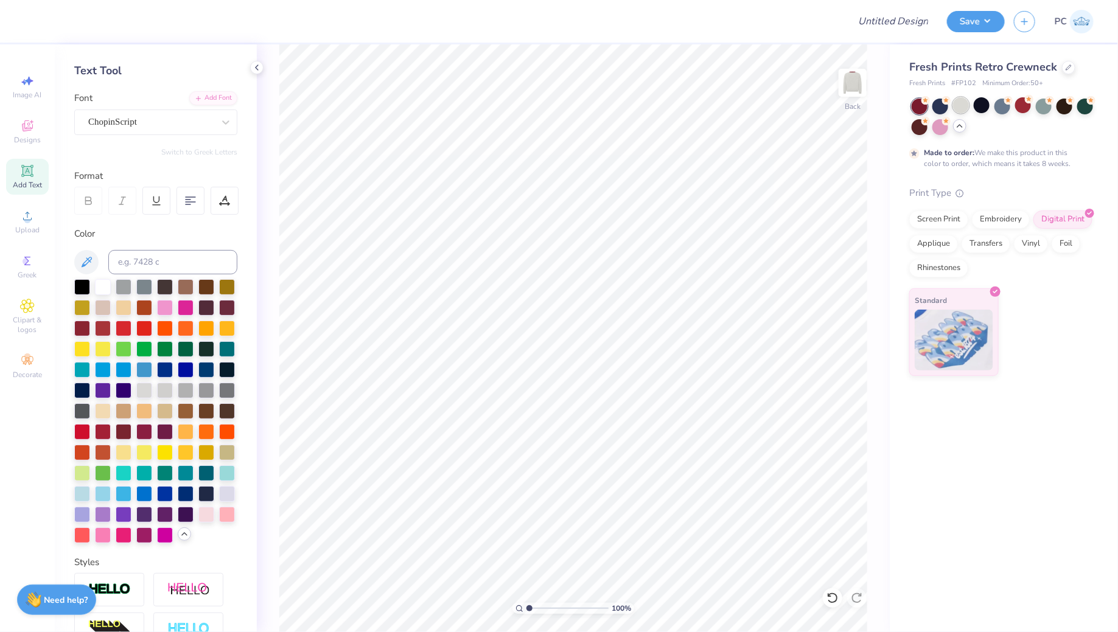
click at [959, 103] on div at bounding box center [961, 105] width 16 height 16
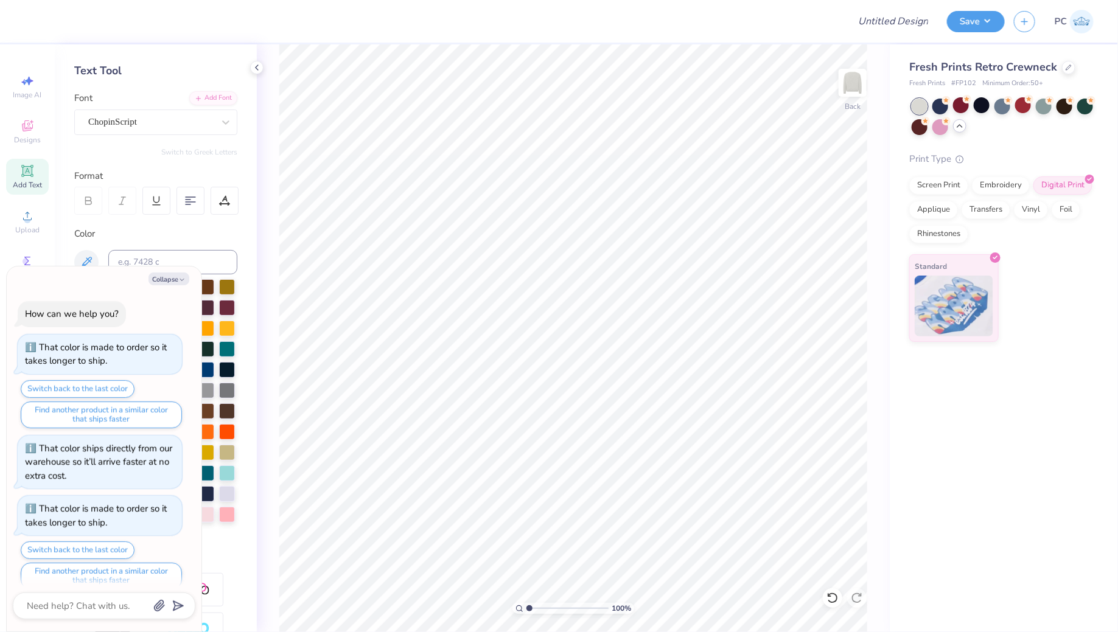
scroll to position [259, 0]
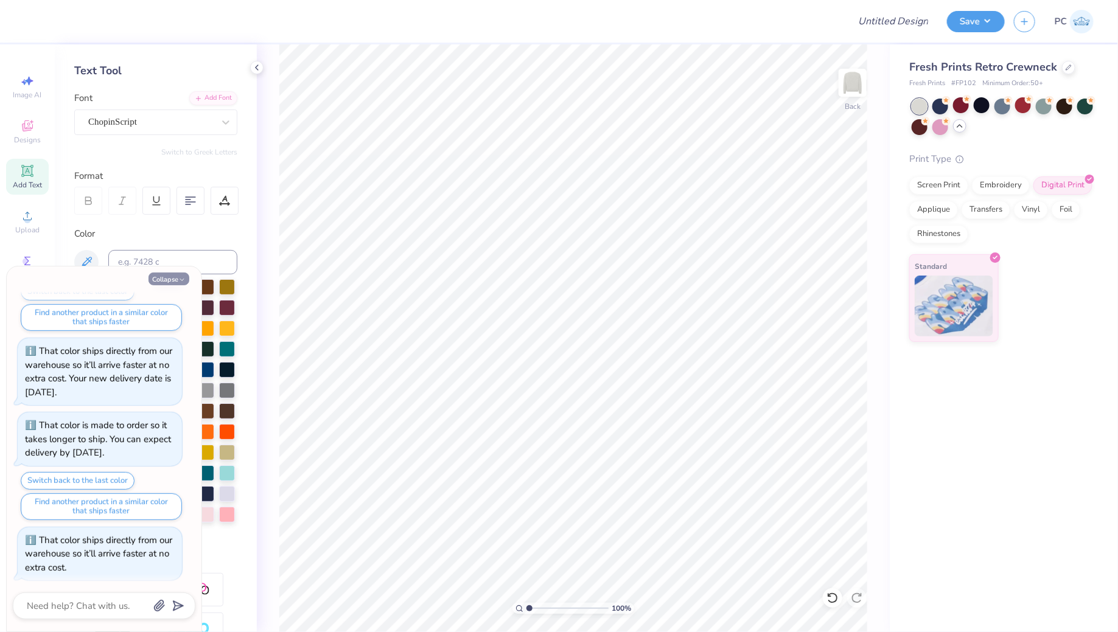
click at [164, 274] on button "Collapse" at bounding box center [169, 279] width 41 height 13
type textarea "x"
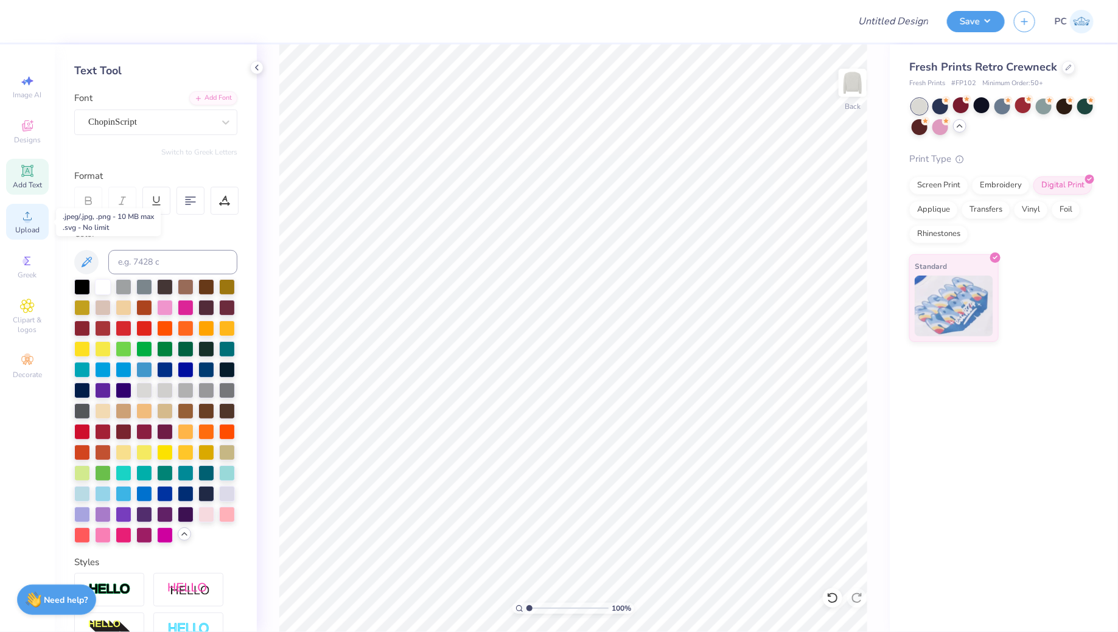
click at [23, 228] on span "Upload" at bounding box center [27, 230] width 24 height 10
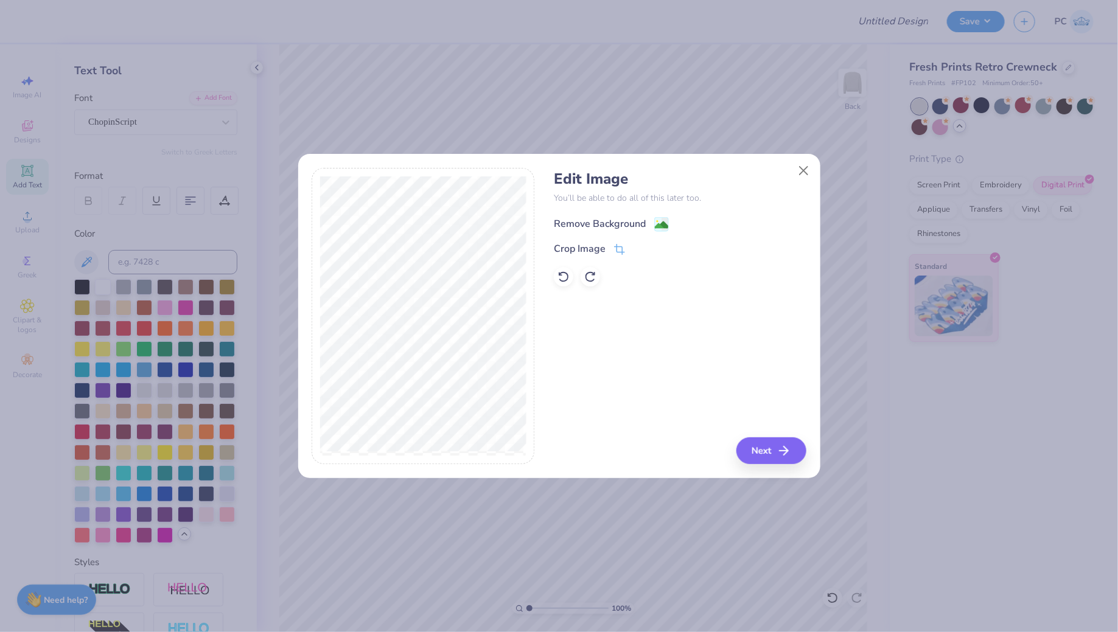
click at [658, 227] on image at bounding box center [661, 224] width 13 height 13
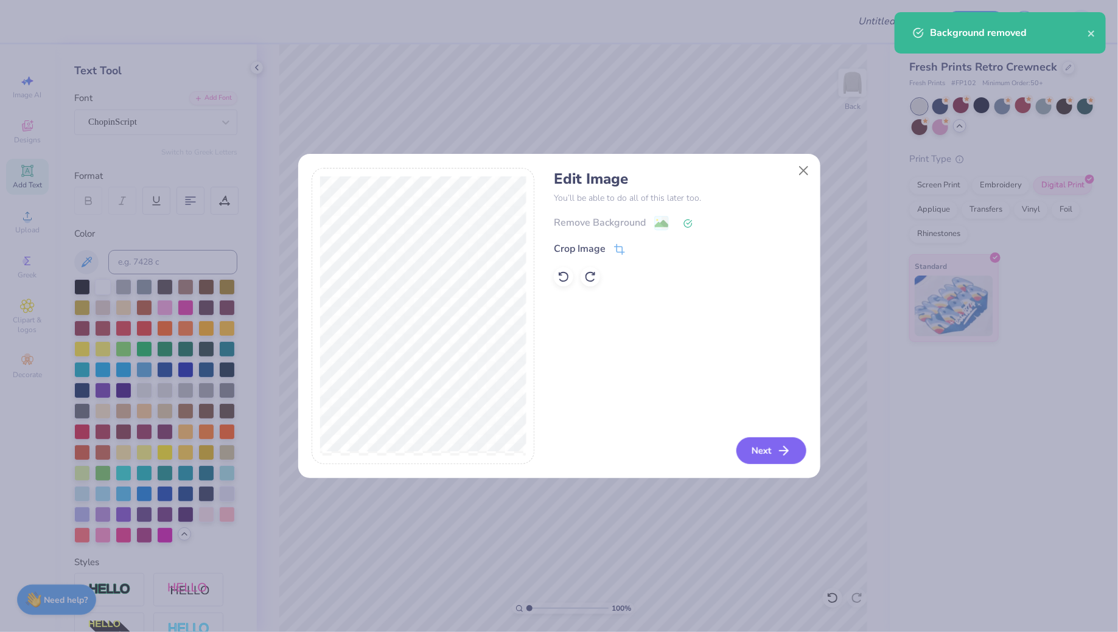
click at [767, 459] on button "Next" at bounding box center [771, 451] width 70 height 27
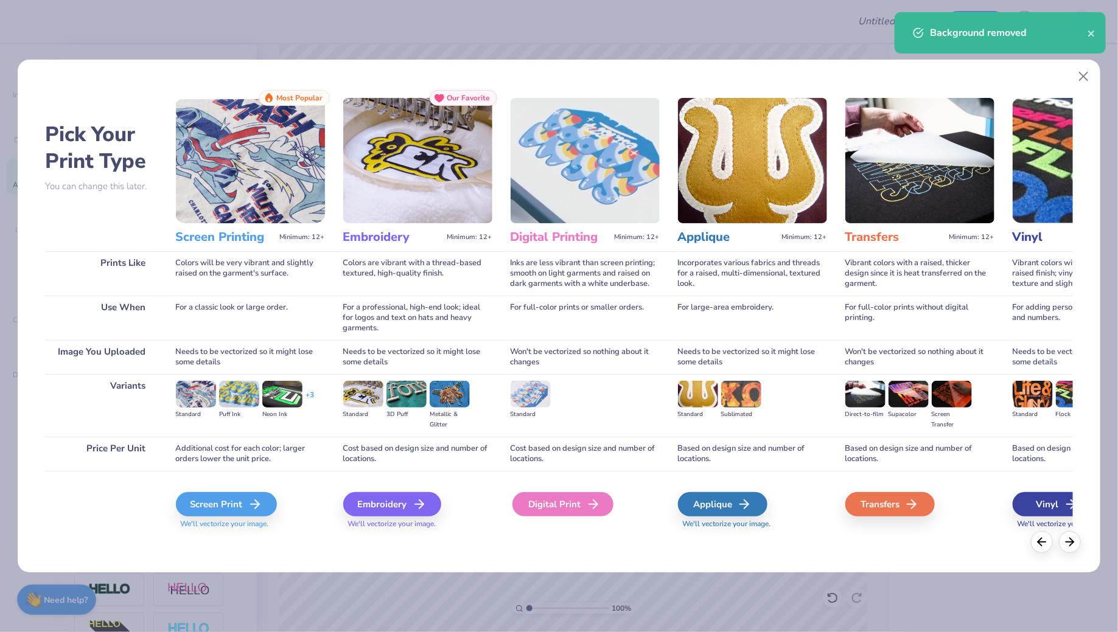
click at [561, 511] on div "Digital Print" at bounding box center [562, 504] width 101 height 24
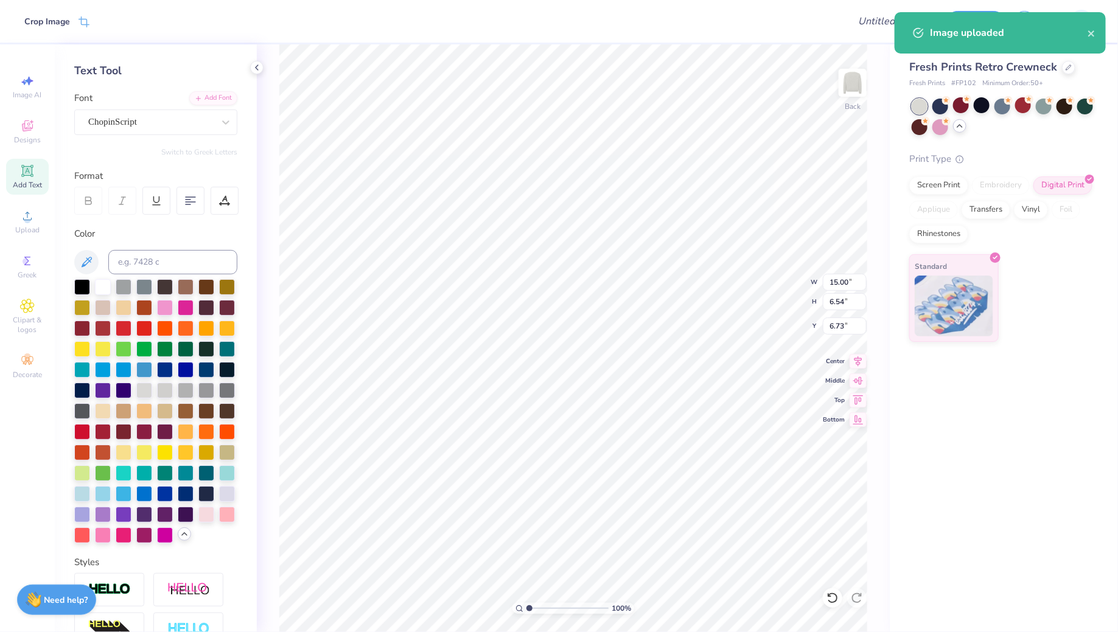
type input "0.87"
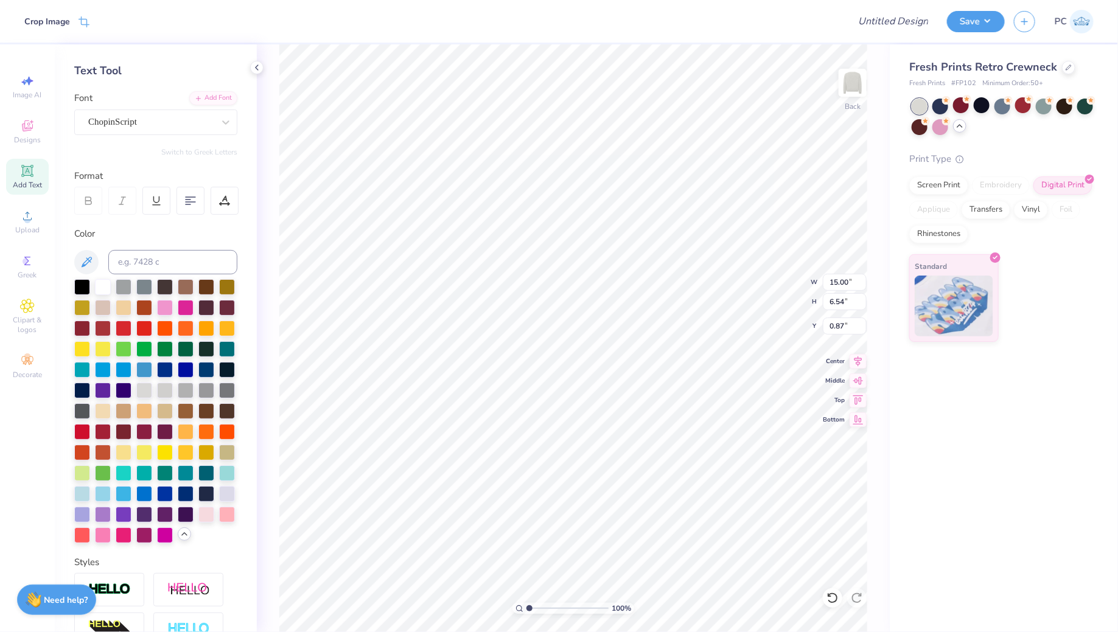
type input "12.11"
type input "5.28"
type input "0.98"
type input "8.98"
type input "3.92"
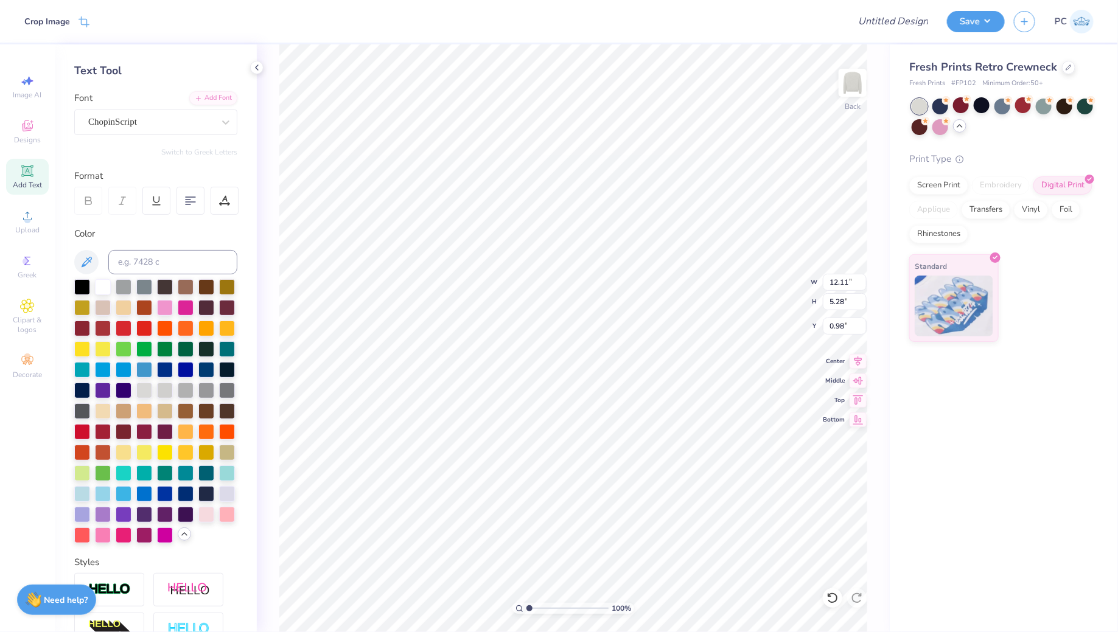
type input "2.34"
type input "1.25"
type input "0.79"
click at [910, 27] on input "Design Title" at bounding box center [878, 21] width 119 height 24
click at [245, 41] on div "Design Title Save PC Image AI Designs Add Text Upload Greek Clipart & logos Dec…" at bounding box center [559, 316] width 1118 height 632
